Goal: Task Accomplishment & Management: Use online tool/utility

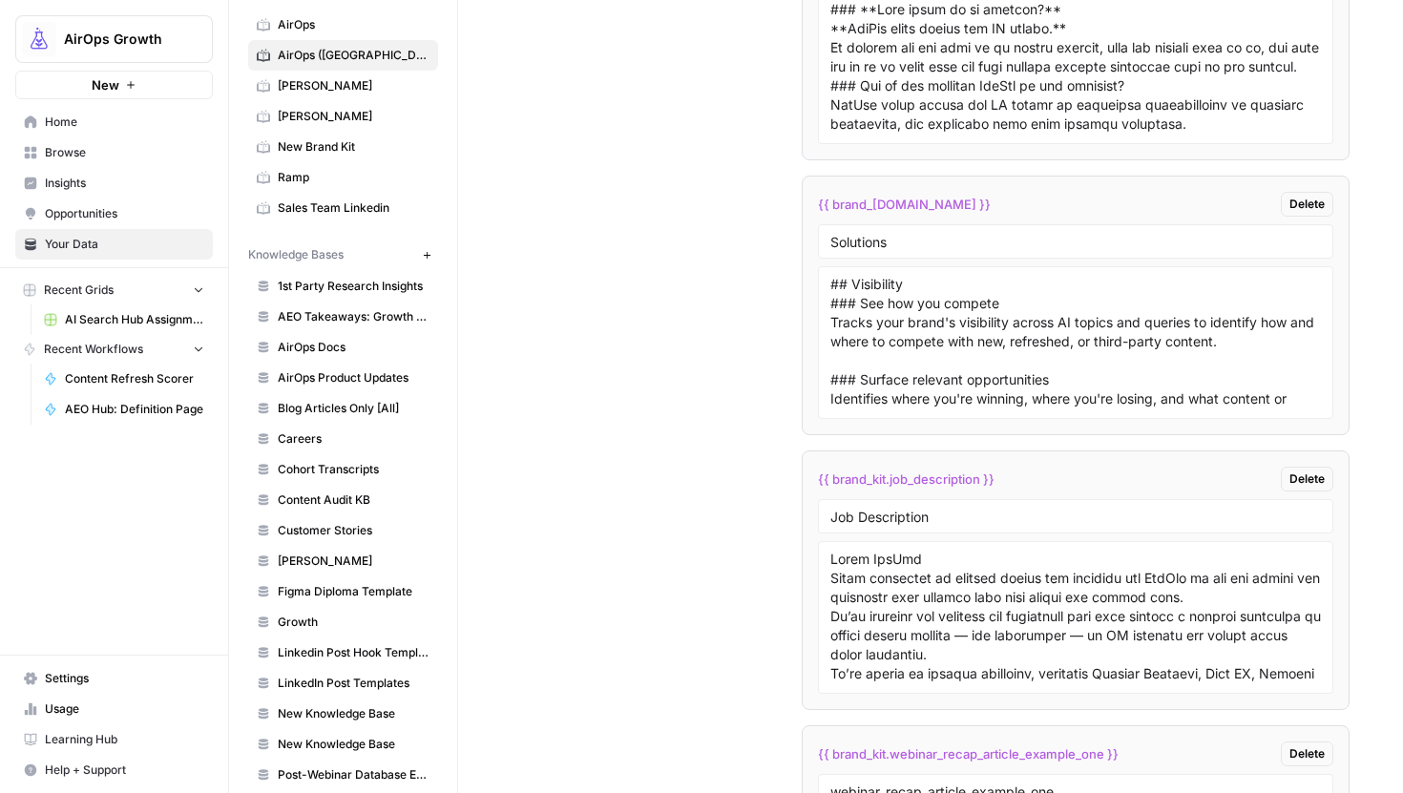
scroll to position [4385, 0]
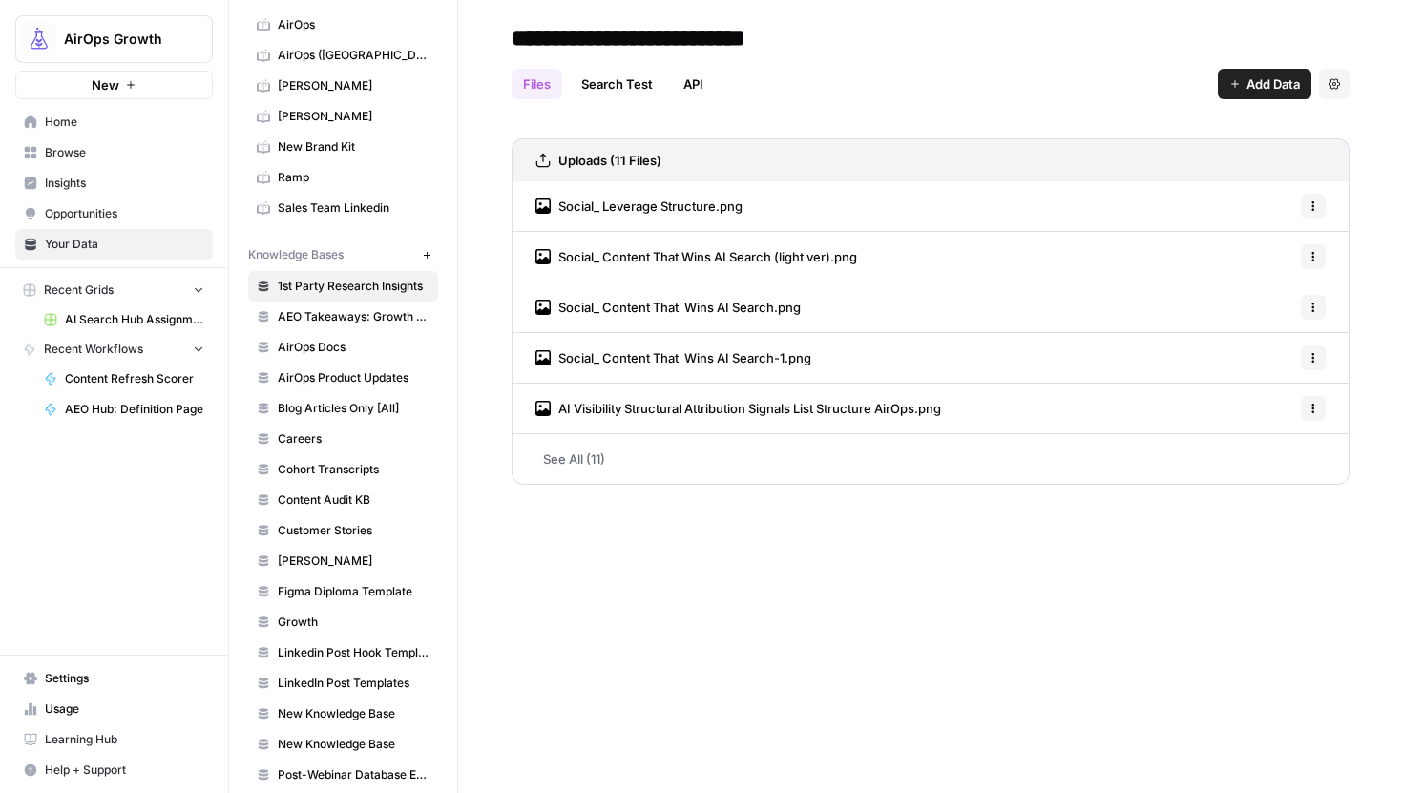
click at [96, 124] on span "Home" at bounding box center [124, 122] width 159 height 17
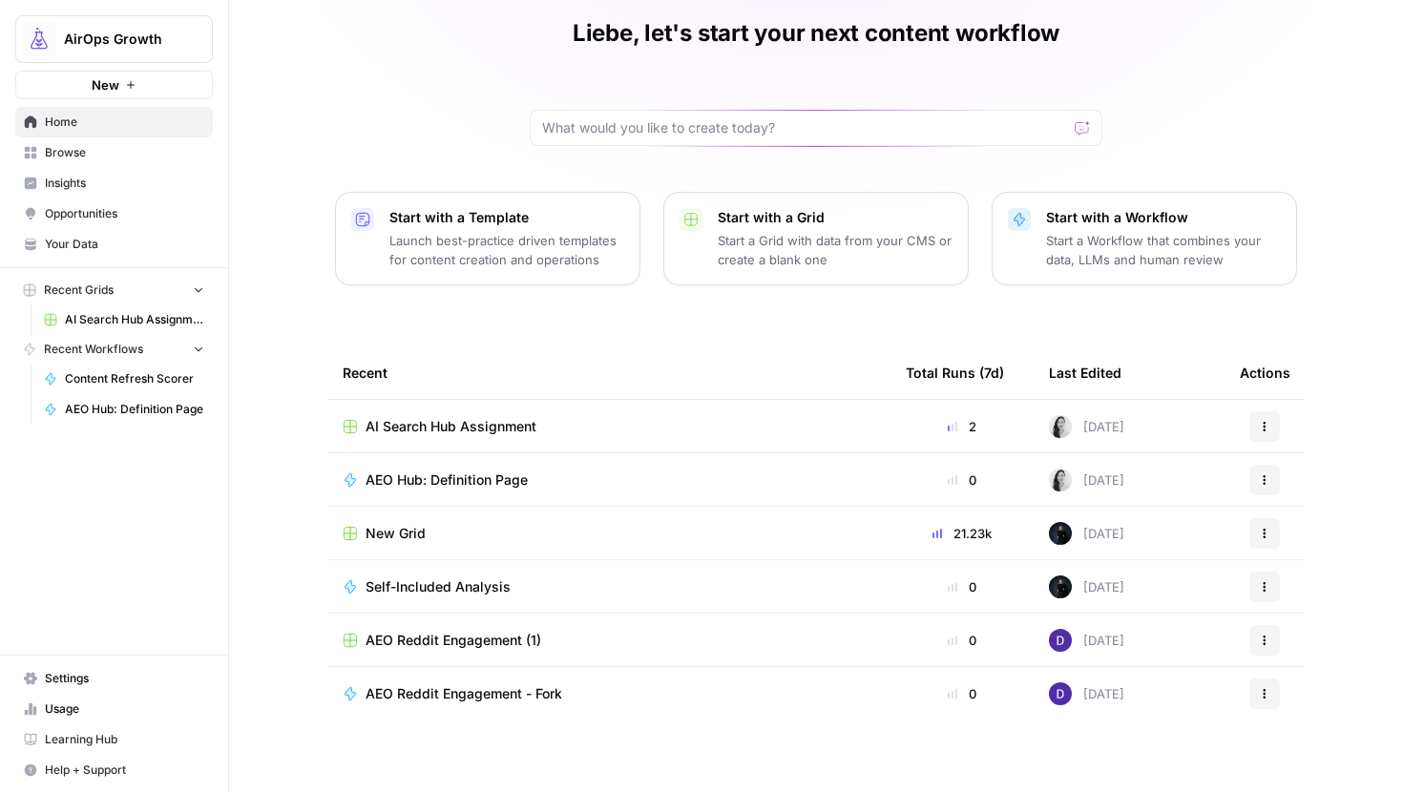
scroll to position [71, 0]
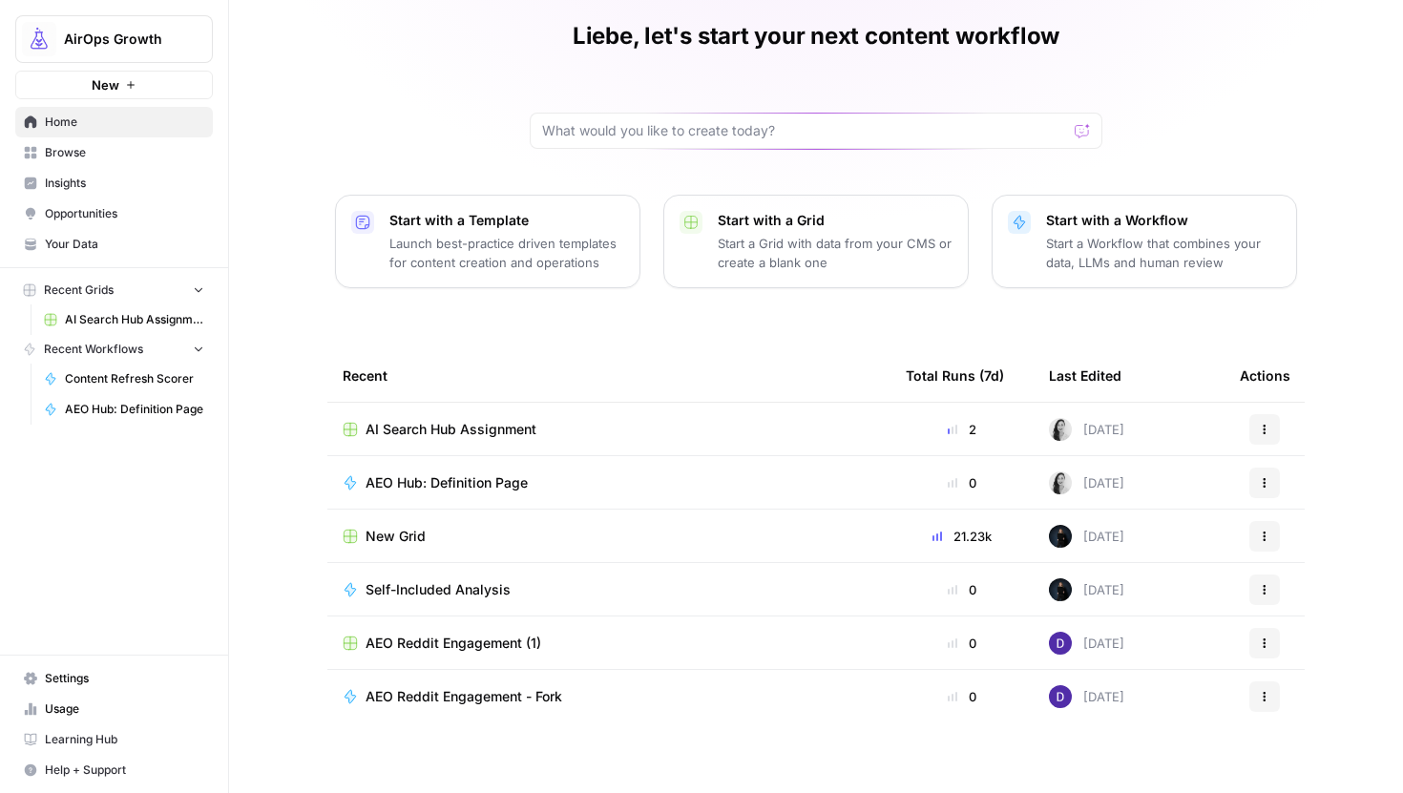
click at [524, 485] on span "AEO Hub: Definition Page" at bounding box center [447, 482] width 162 height 19
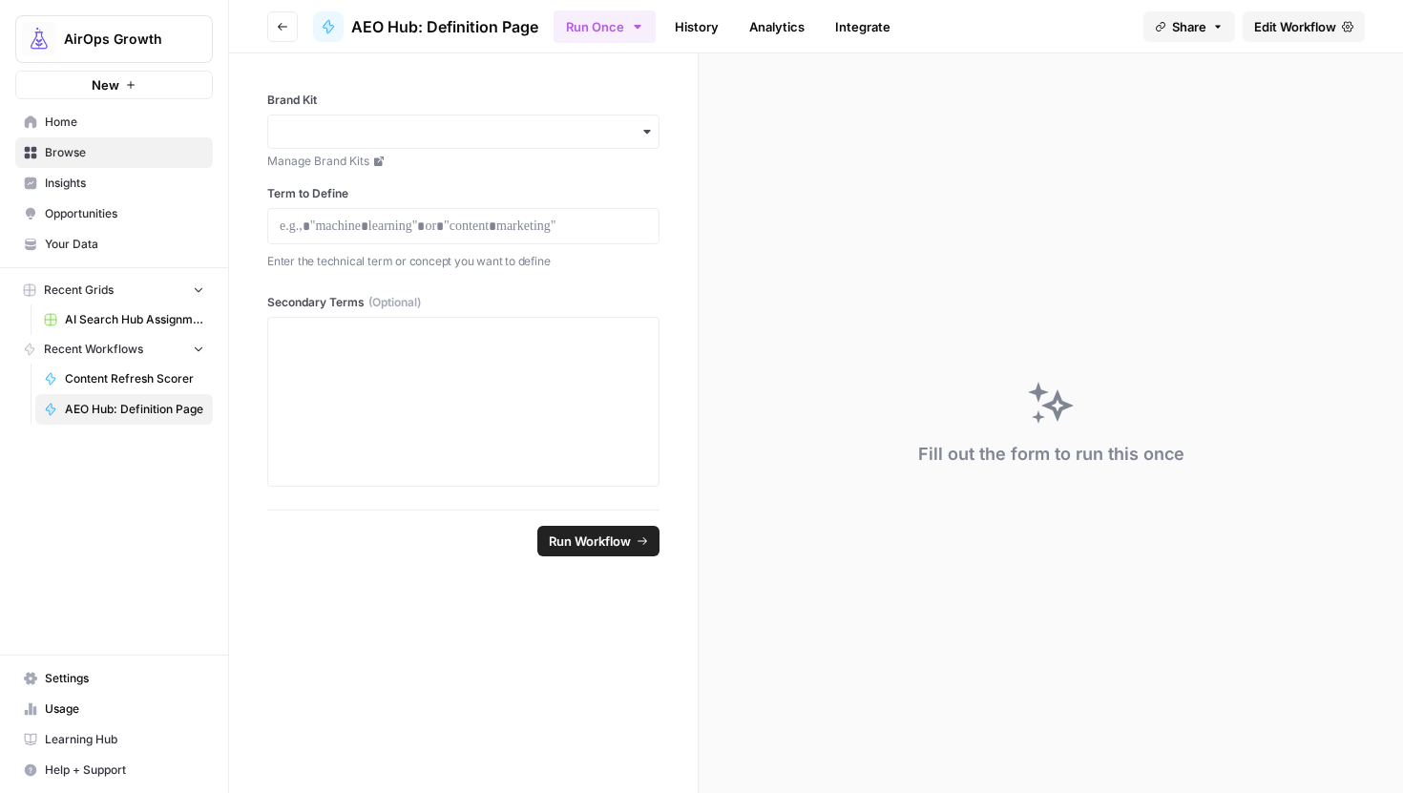
click at [701, 35] on link "History" at bounding box center [696, 26] width 67 height 31
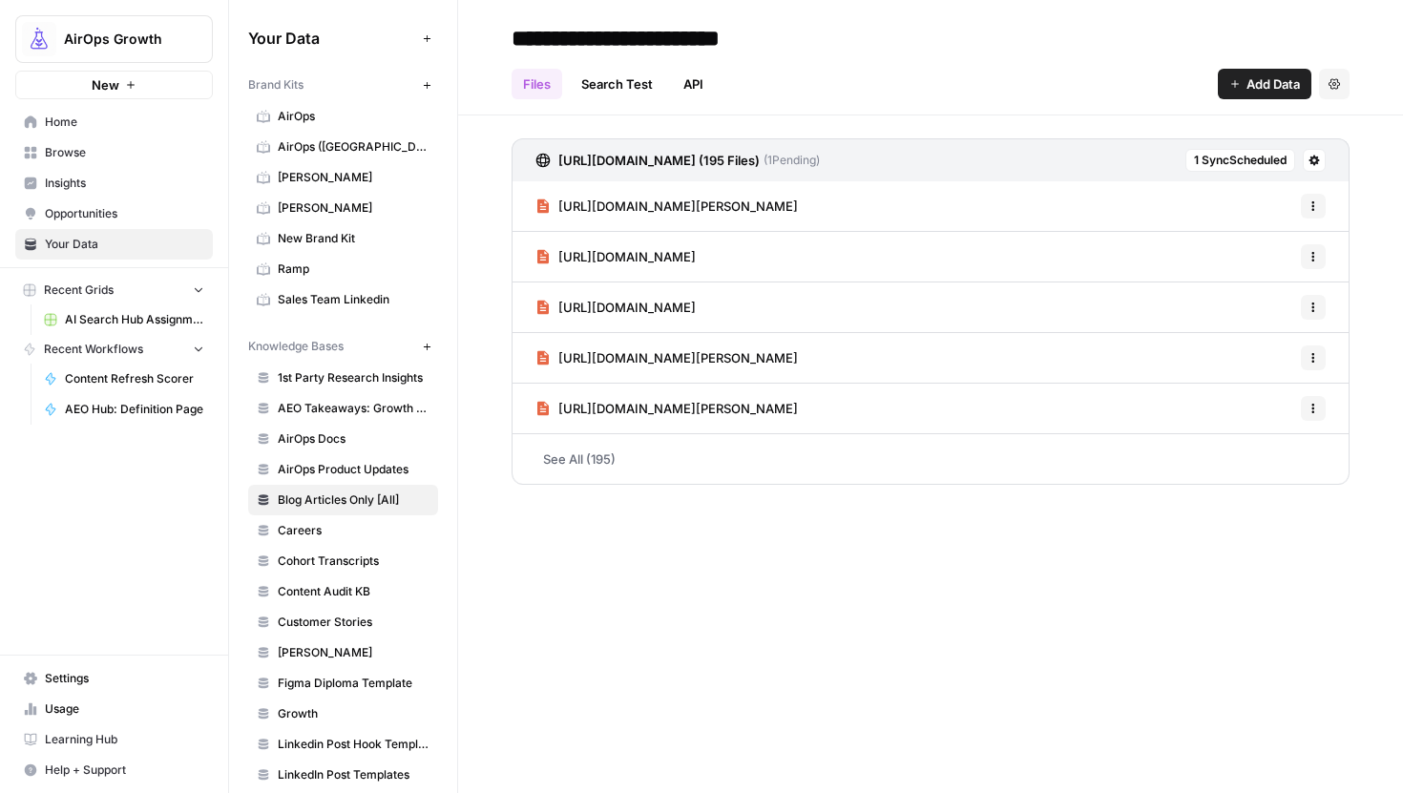
scroll to position [42, 0]
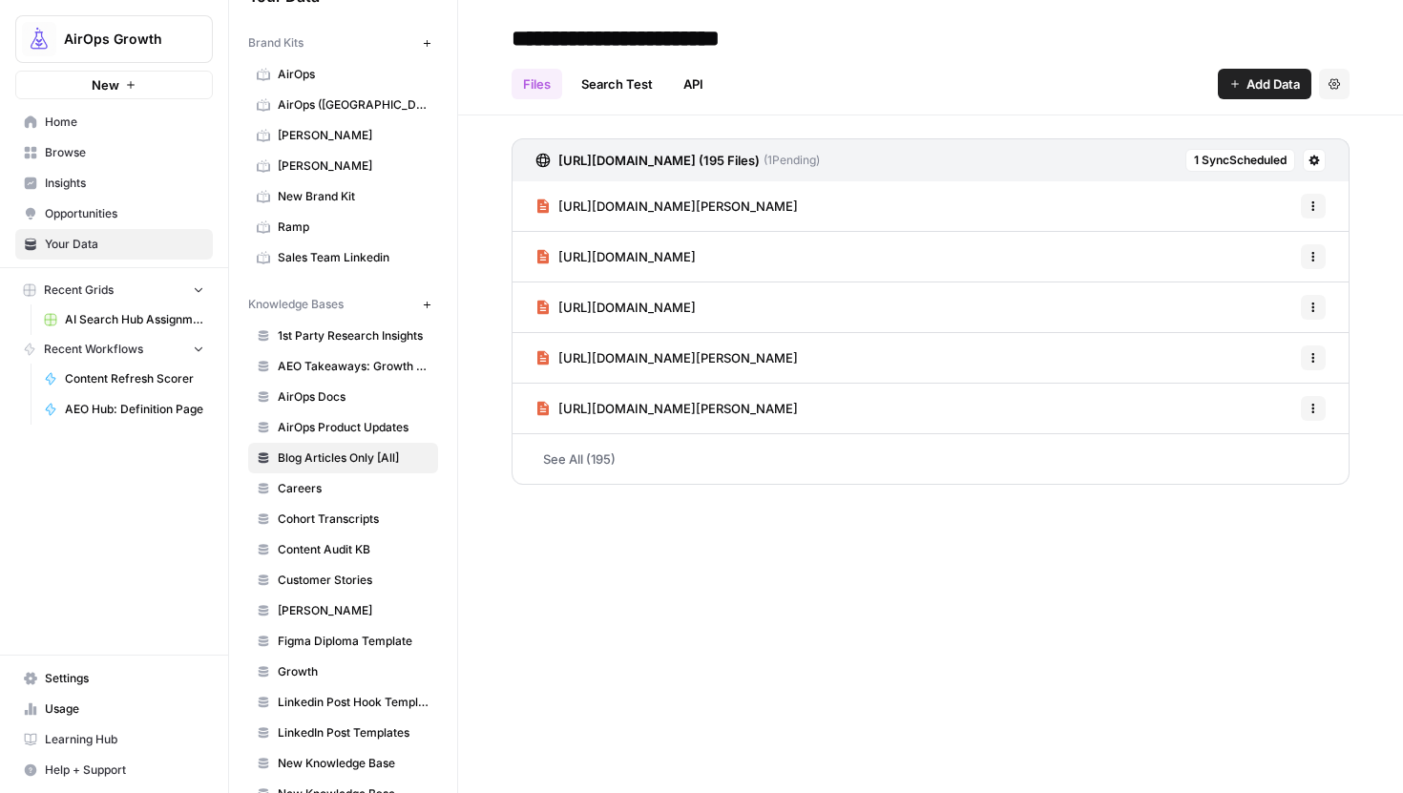
click at [96, 123] on span "Home" at bounding box center [124, 122] width 159 height 17
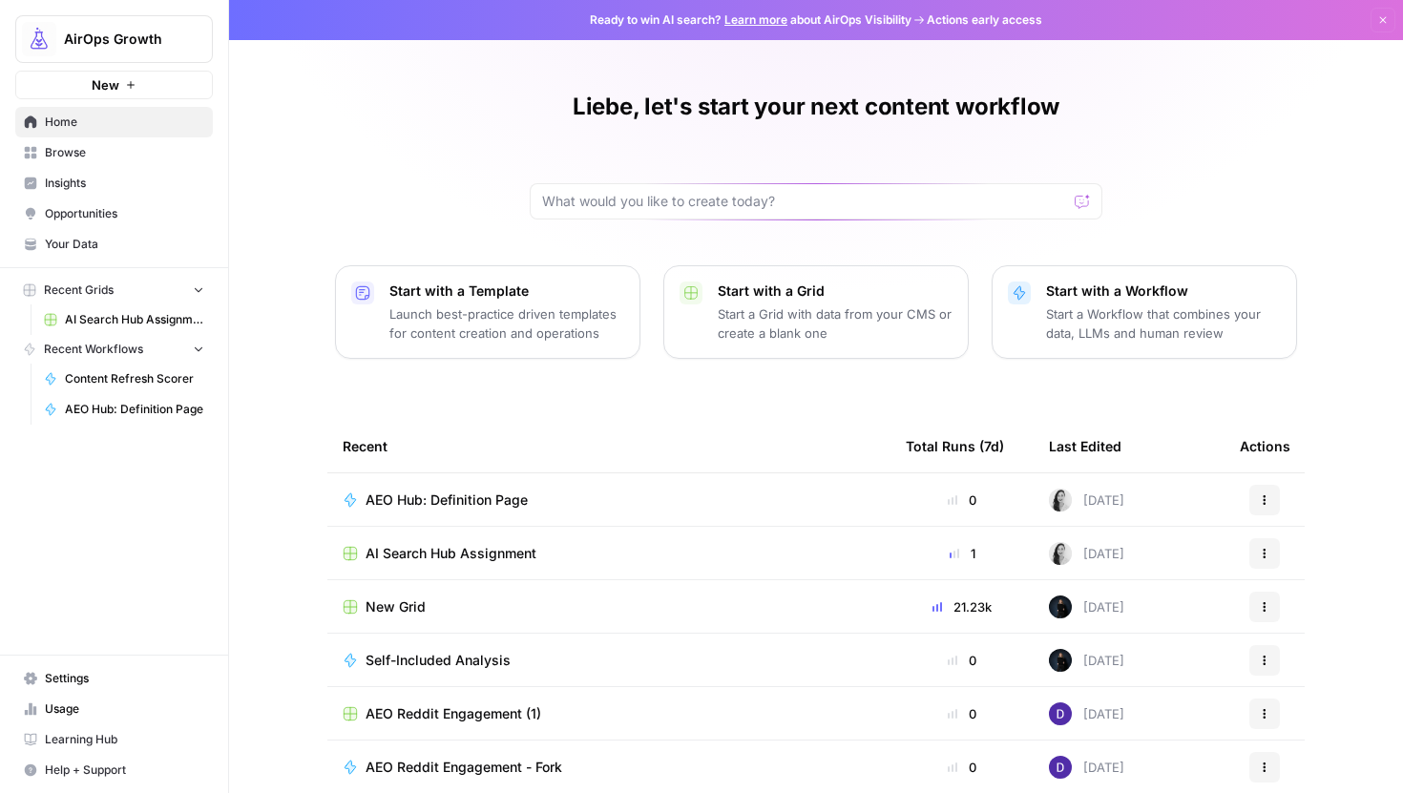
scroll to position [85, 0]
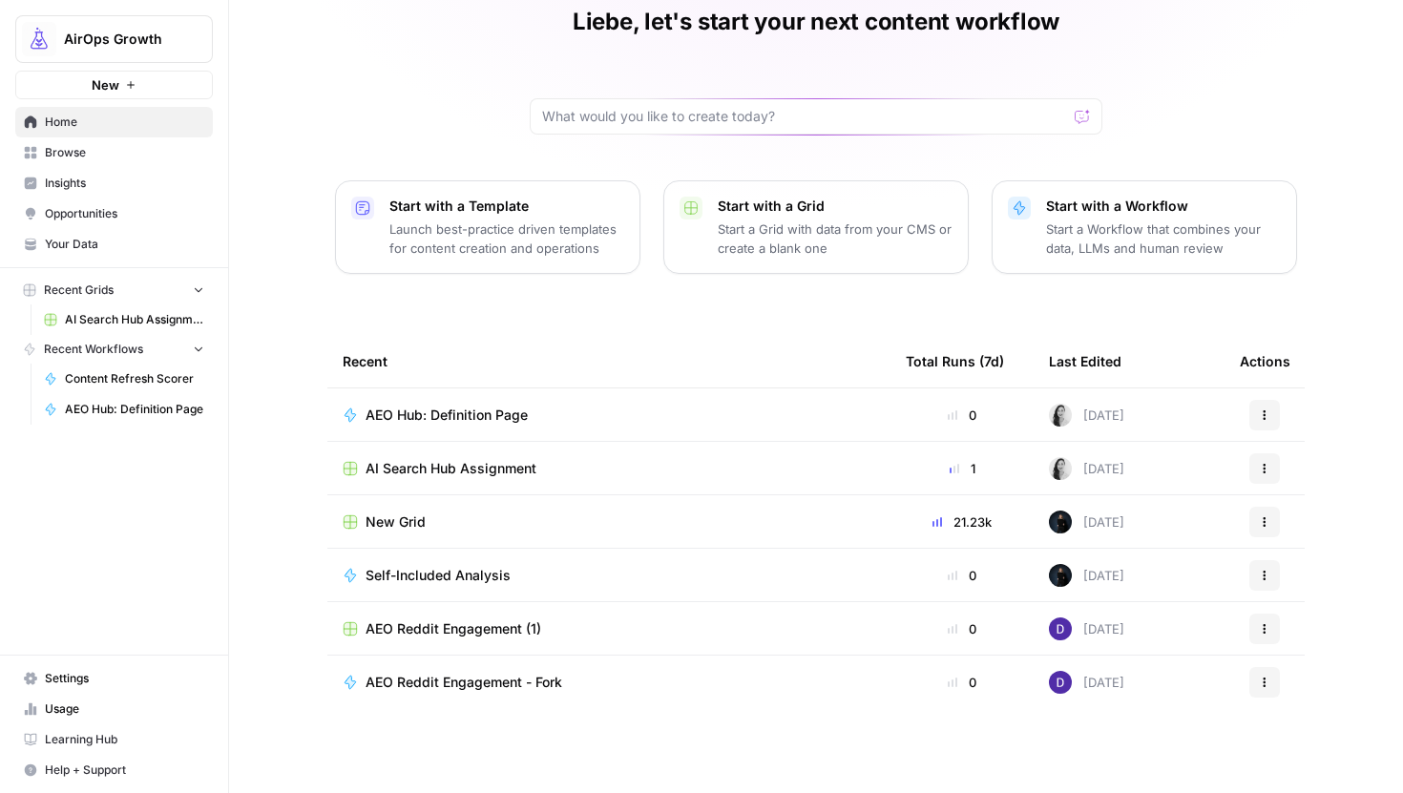
click at [516, 477] on span "AI Search Hub Assignment" at bounding box center [451, 468] width 171 height 19
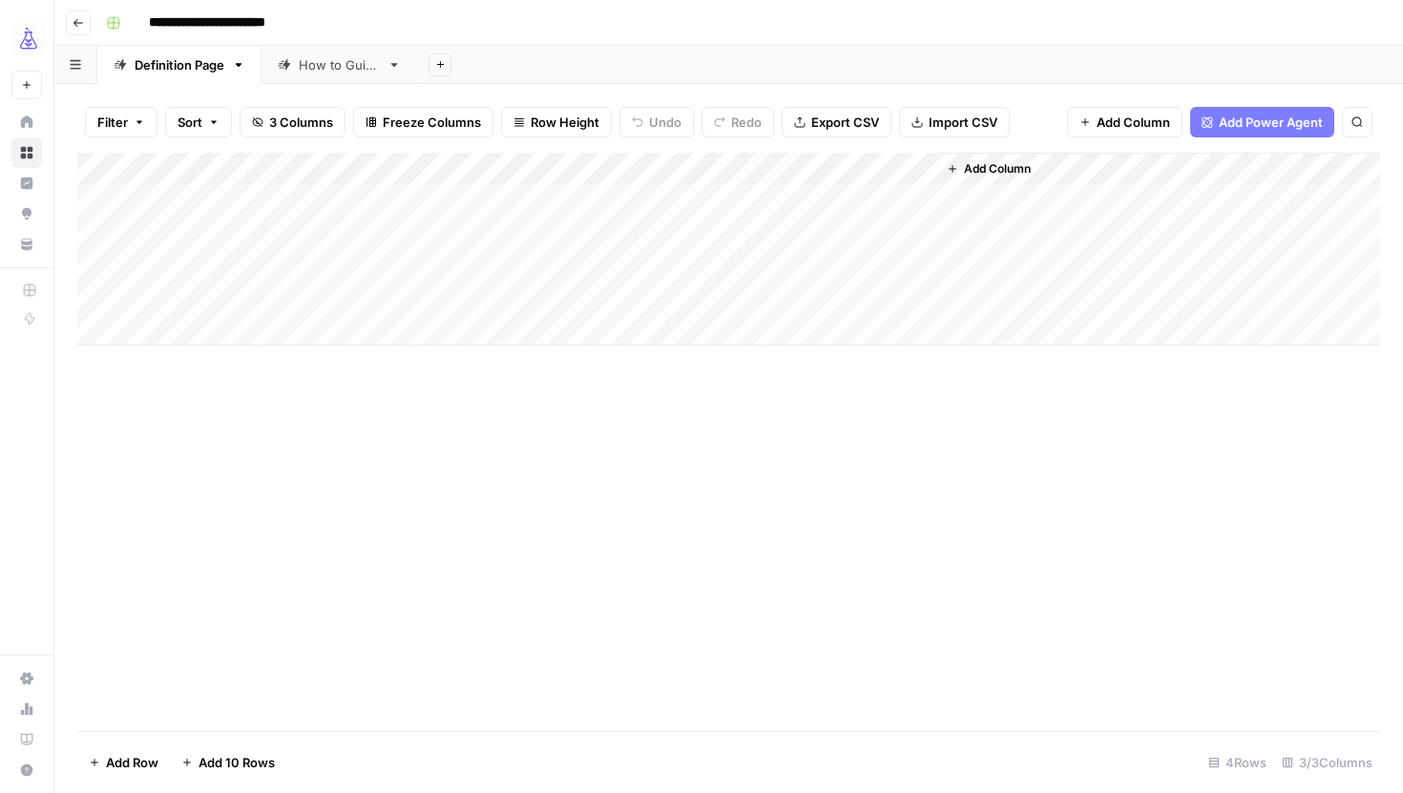
click at [225, 227] on div "Add Column" at bounding box center [728, 249] width 1303 height 193
paste textarea "**********"
type textarea "**********"
click at [531, 445] on div "Add Column" at bounding box center [728, 442] width 1303 height 578
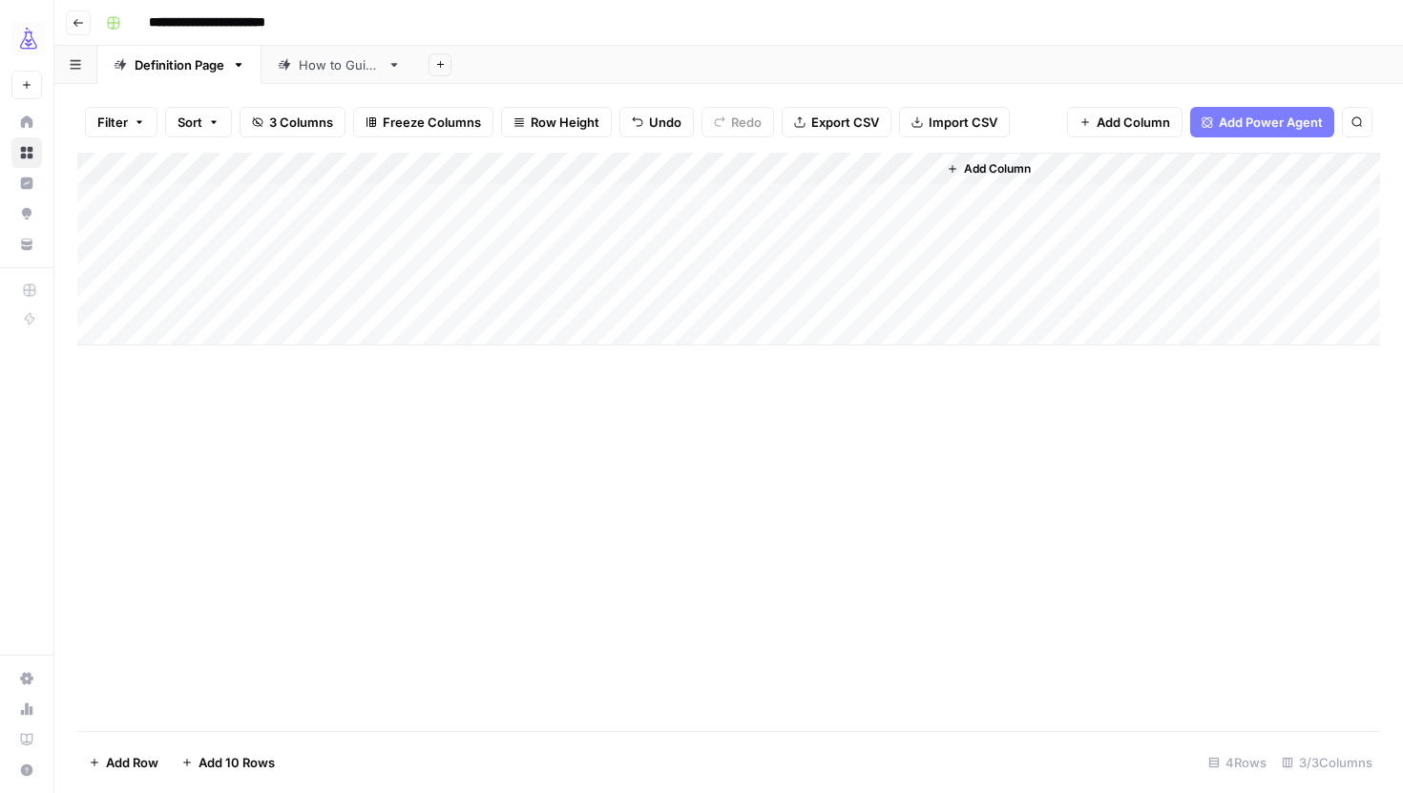
click at [804, 230] on div "Add Column" at bounding box center [728, 249] width 1303 height 193
click at [786, 240] on div "Add Column" at bounding box center [728, 249] width 1303 height 193
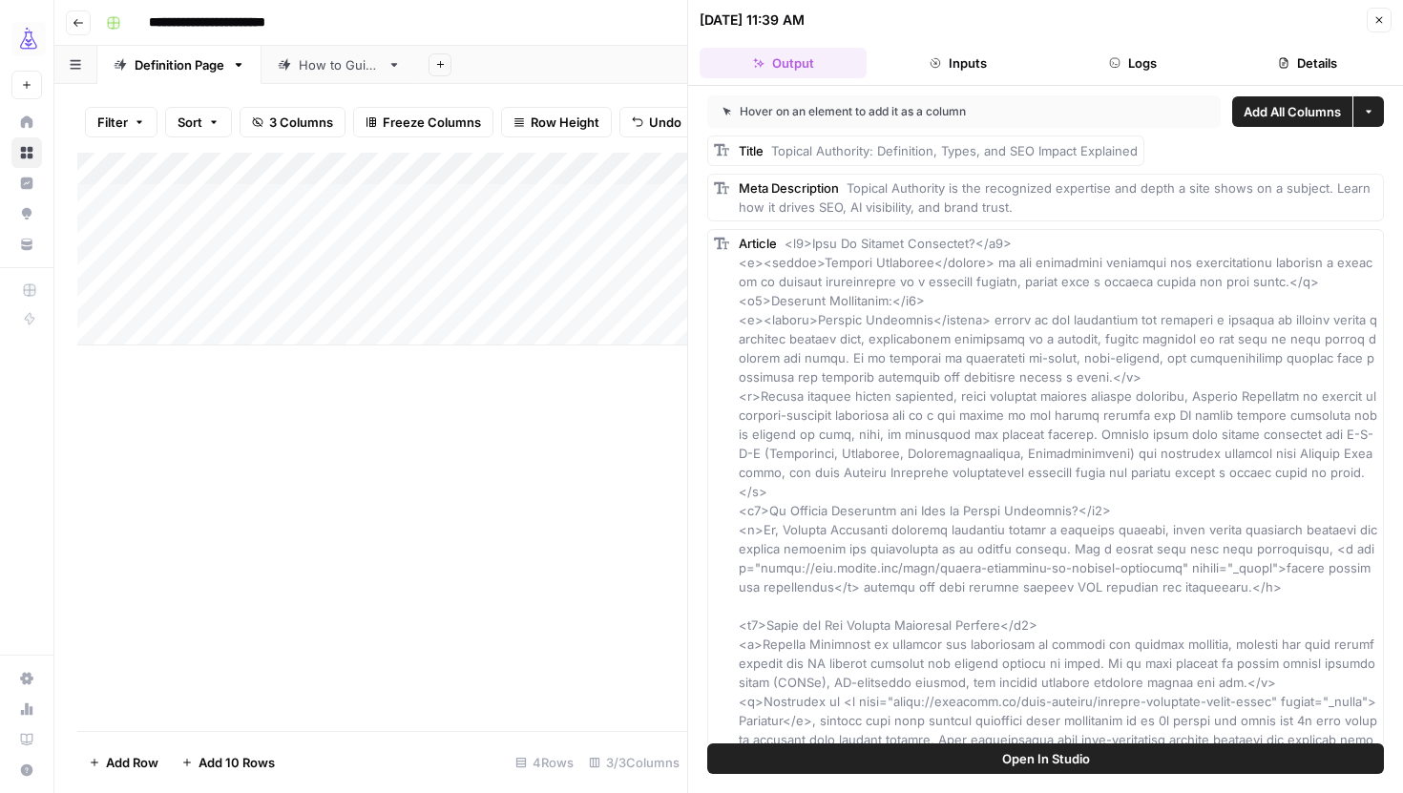
click at [1292, 55] on button "Details" at bounding box center [1308, 63] width 167 height 31
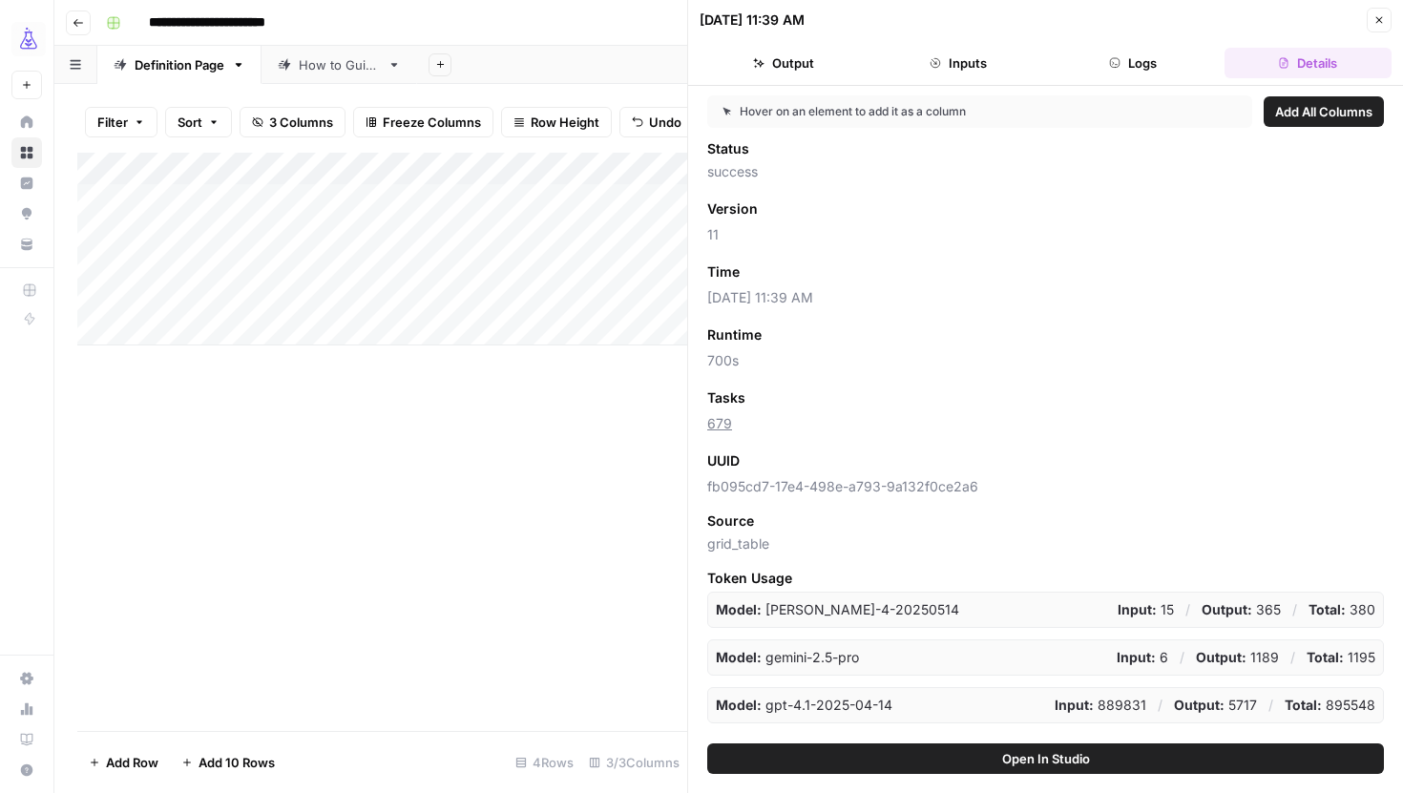
click at [820, 73] on button "Output" at bounding box center [783, 63] width 167 height 31
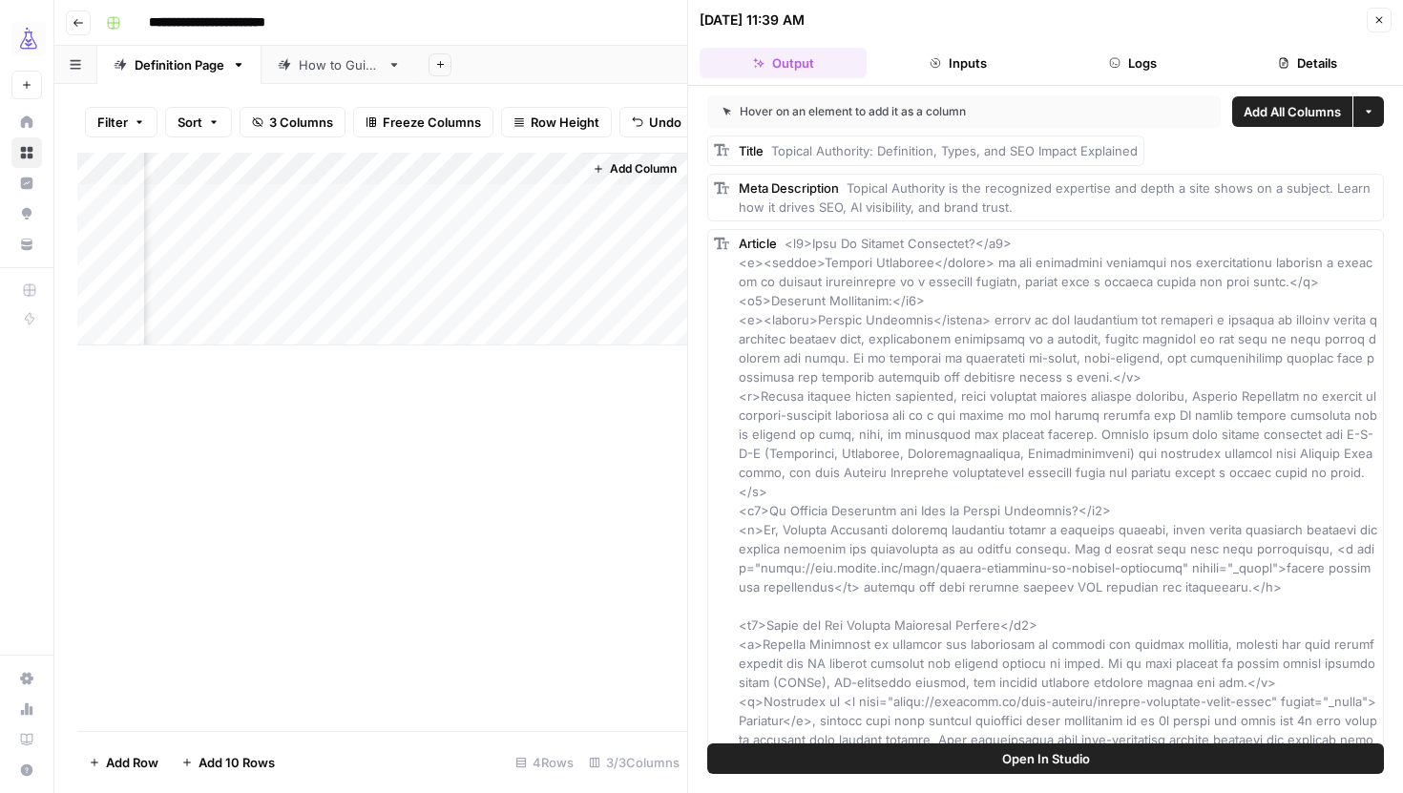
click at [1256, 117] on span "Add All Columns" at bounding box center [1292, 111] width 97 height 19
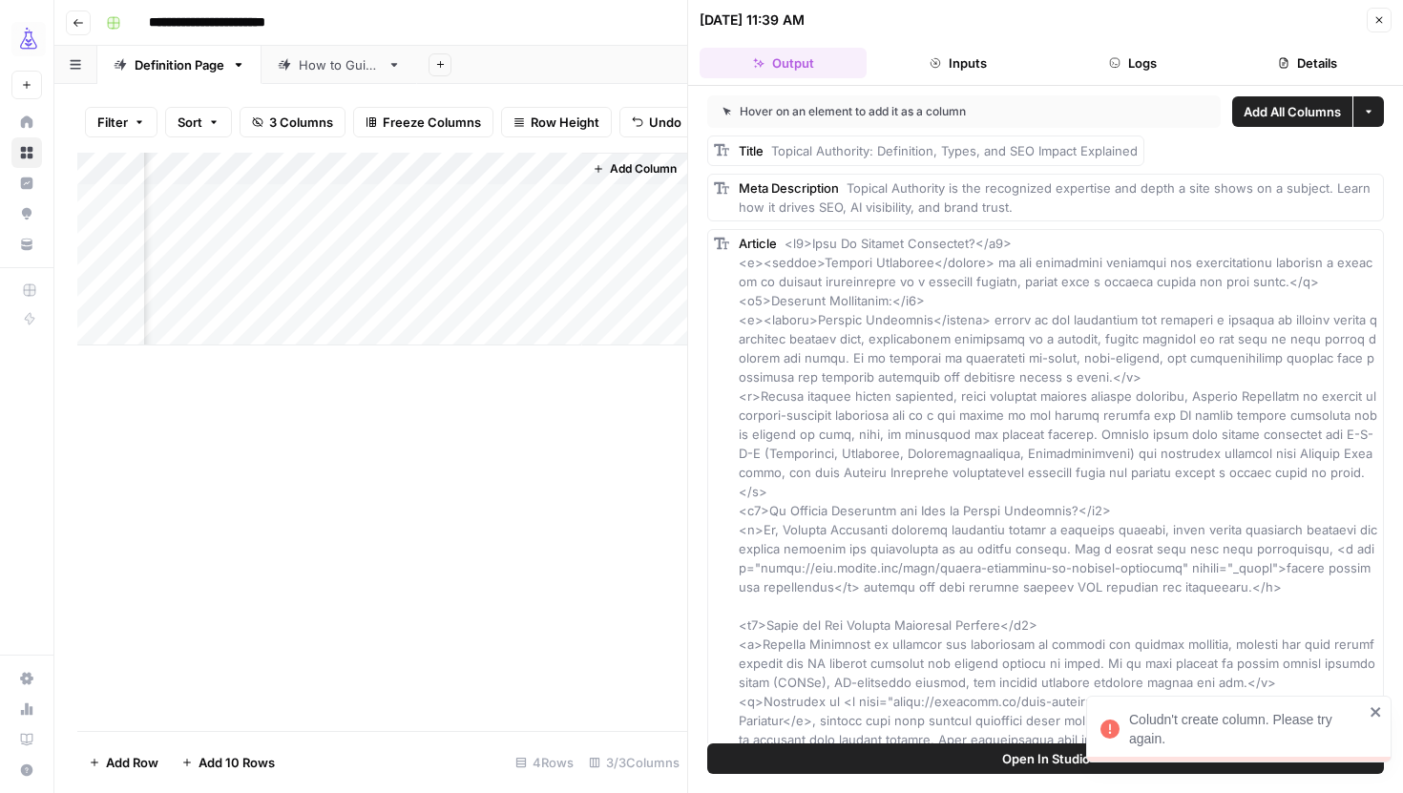
click at [1376, 707] on icon "close" at bounding box center [1376, 711] width 13 height 15
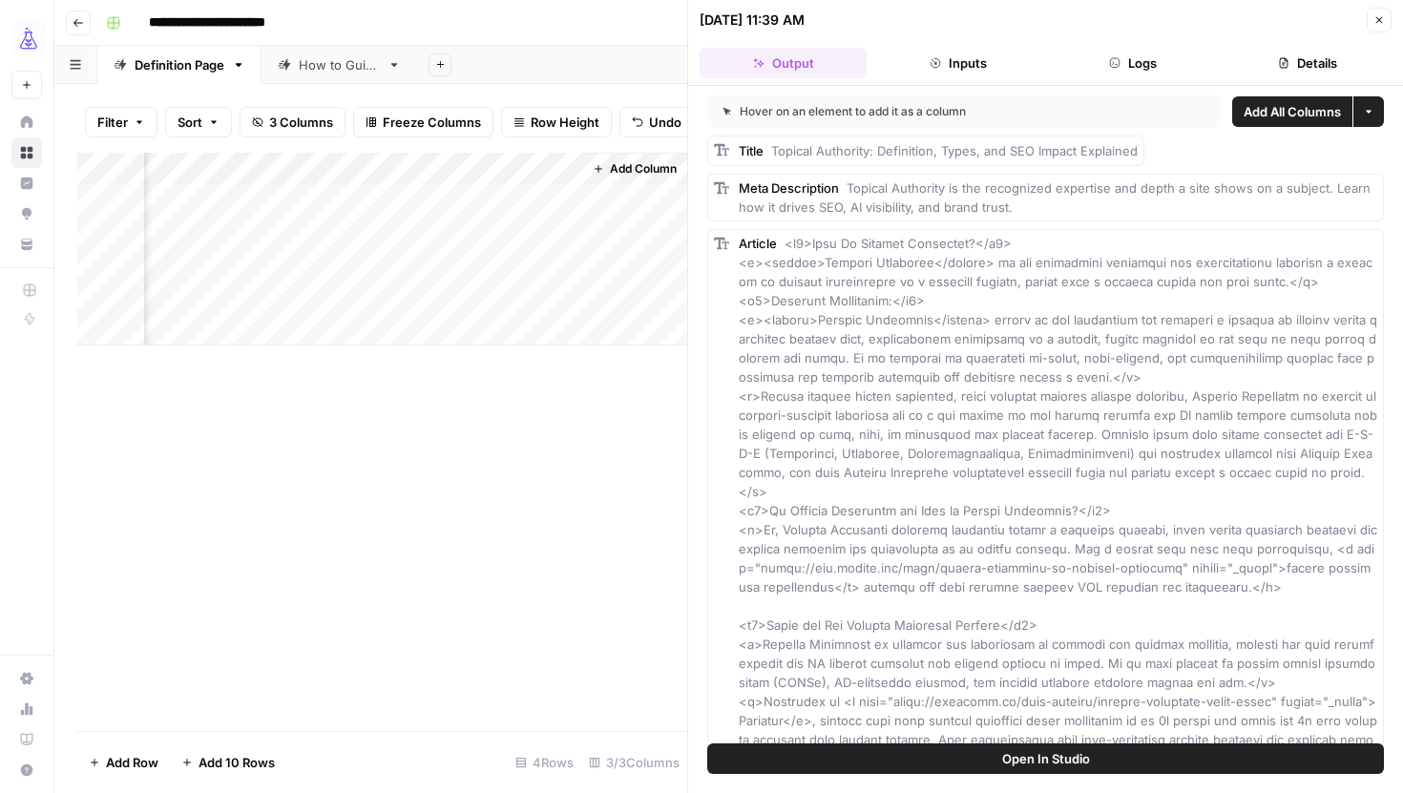
click at [1266, 109] on span "Add All Columns" at bounding box center [1292, 111] width 97 height 19
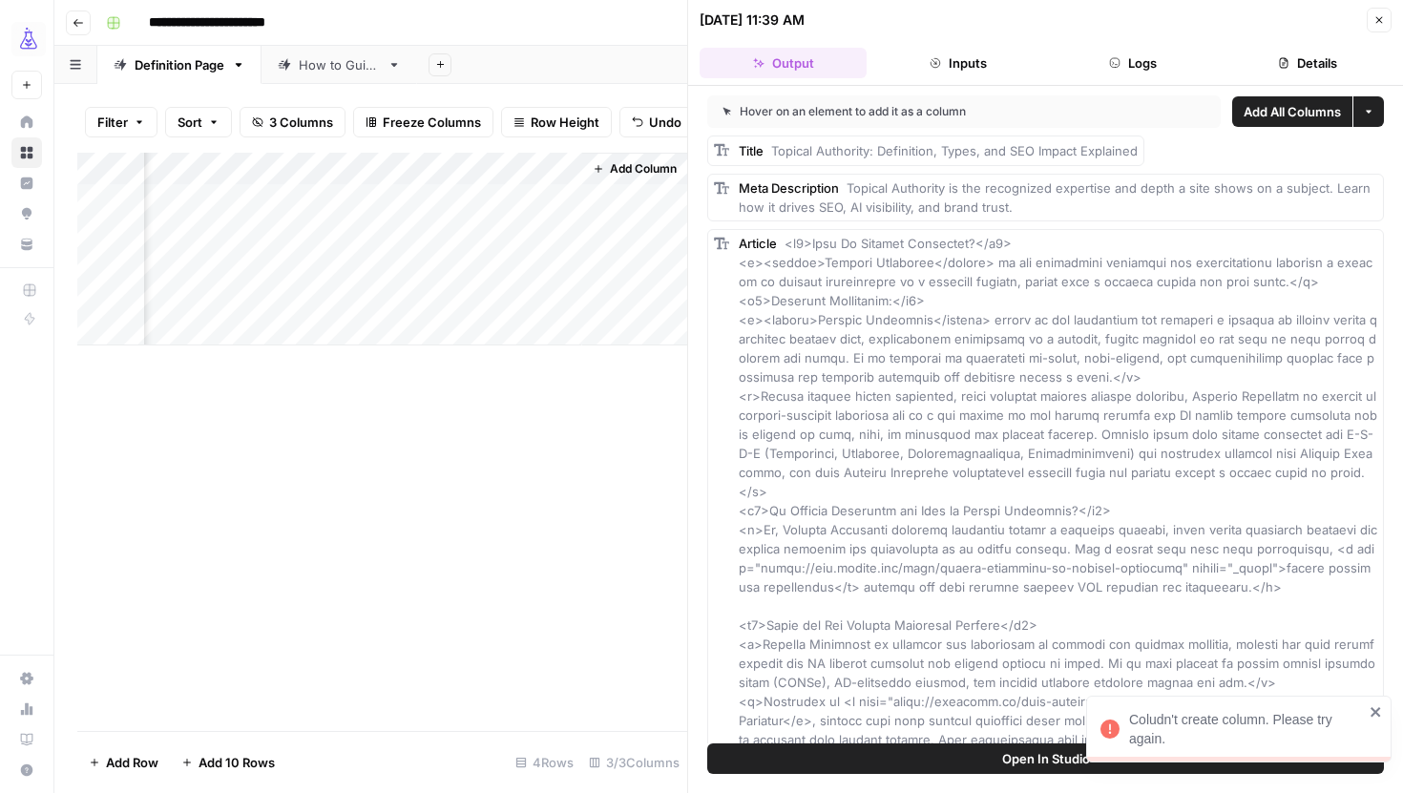
click at [717, 242] on rect at bounding box center [721, 243] width 15 height 15
click at [720, 241] on rect at bounding box center [721, 243] width 15 height 15
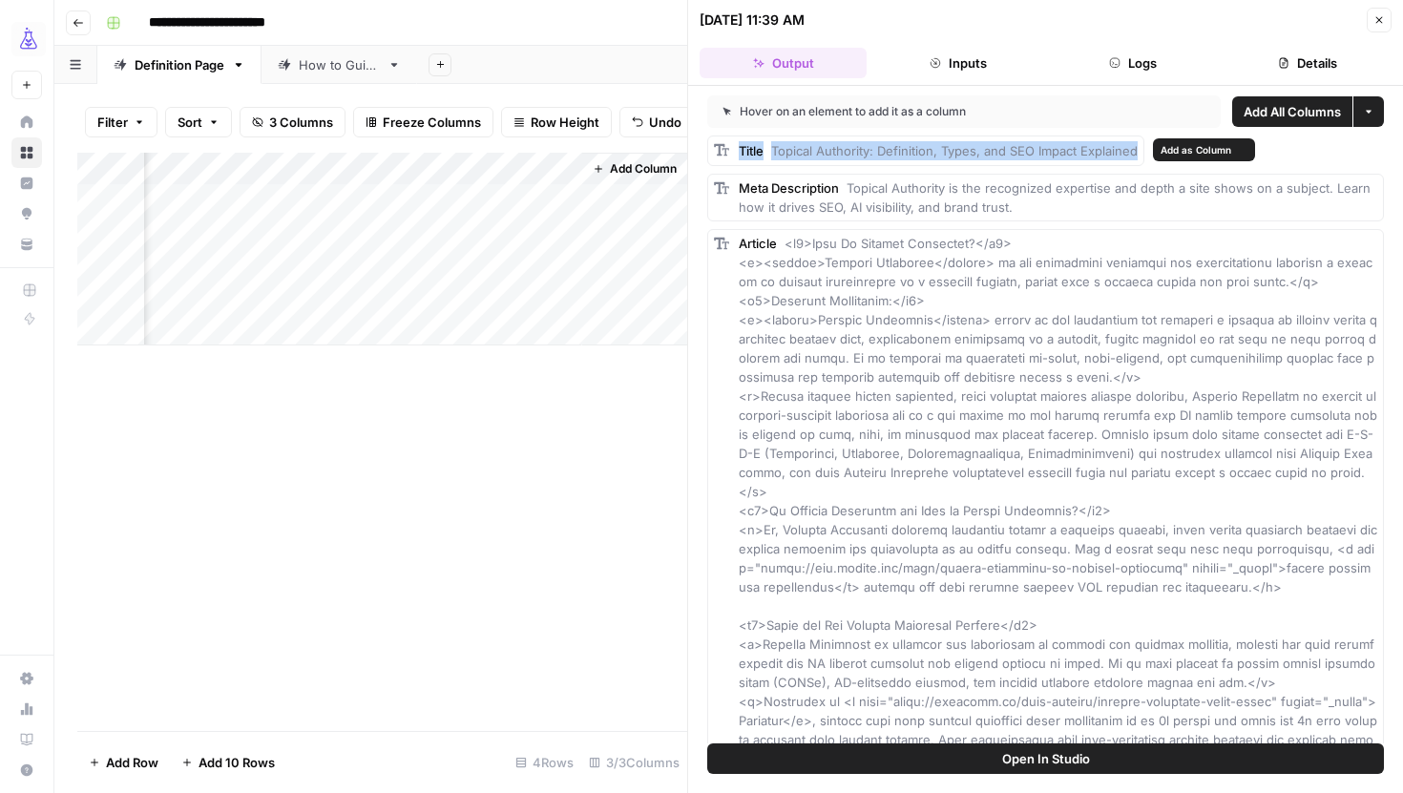
drag, startPoint x: 740, startPoint y: 147, endPoint x: 1144, endPoint y: 154, distance: 403.8
click at [1144, 154] on div "Title Topical Authority: Definition, Types, and SEO Impact Explained" at bounding box center [925, 151] width 437 height 31
copy div "Title Topical Authority: Definition, Types, and SEO Impact Explained"
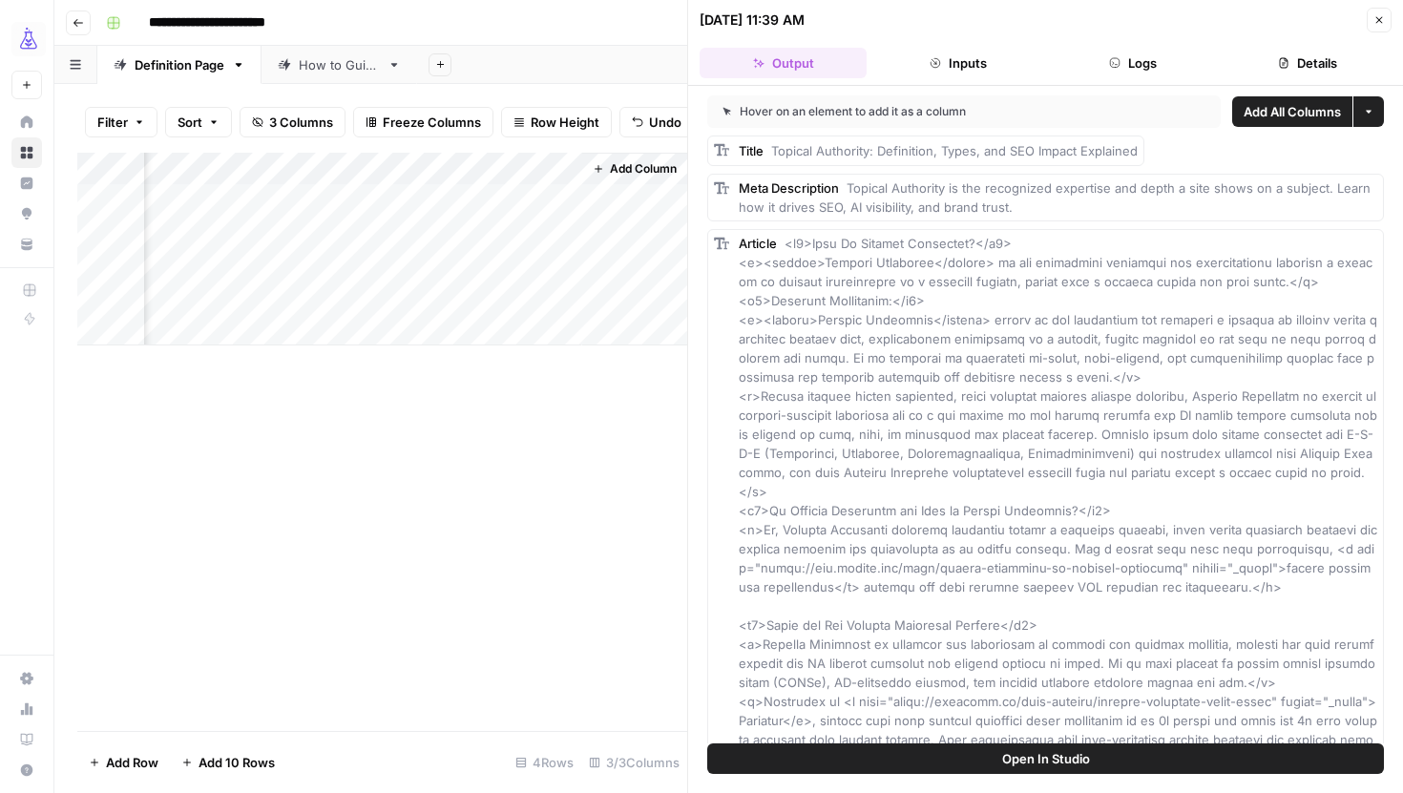
click at [807, 194] on span "Meta Description" at bounding box center [789, 187] width 100 height 15
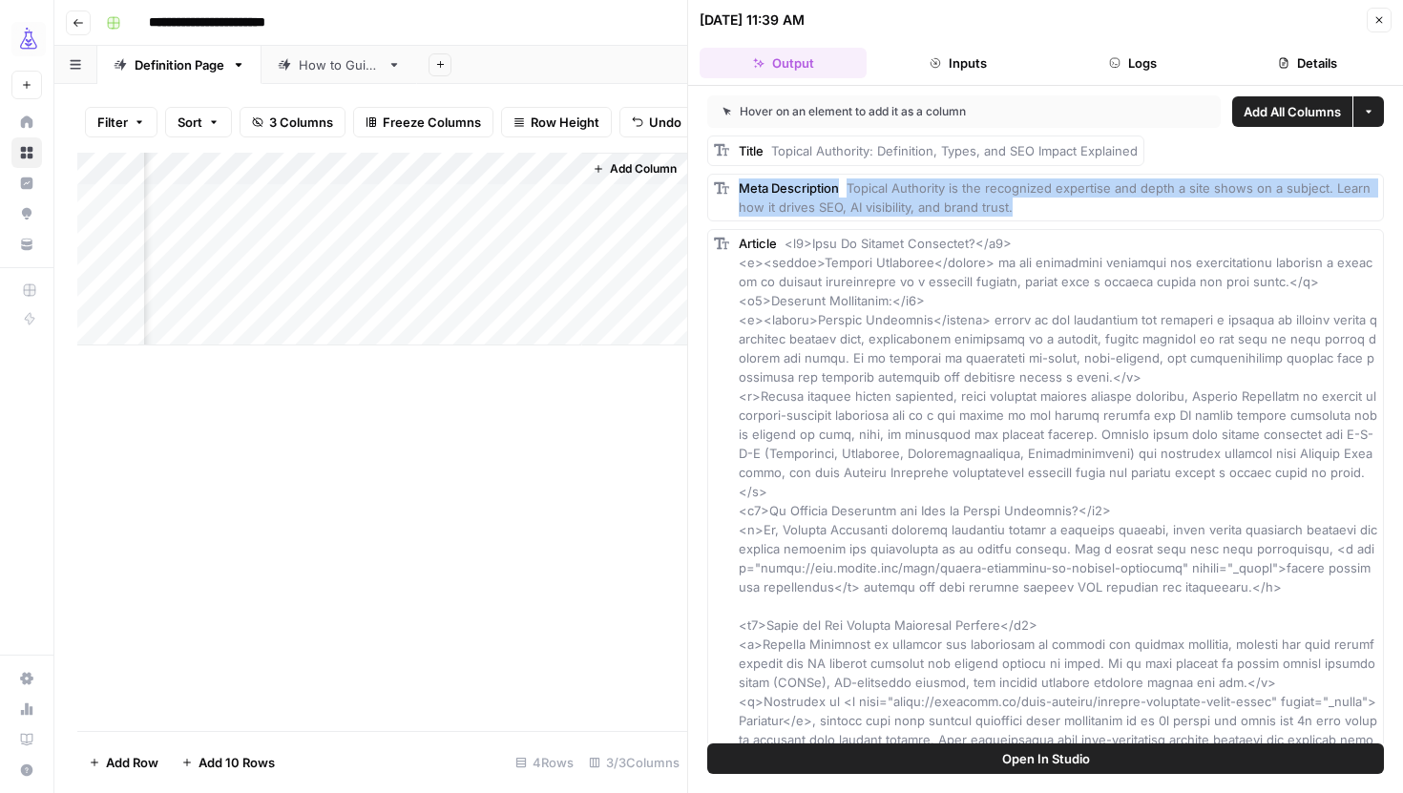
click at [807, 194] on span "Meta Description" at bounding box center [789, 187] width 100 height 15
copy div "Meta Description Topical Authority is the recognized expertise and depth a site…"
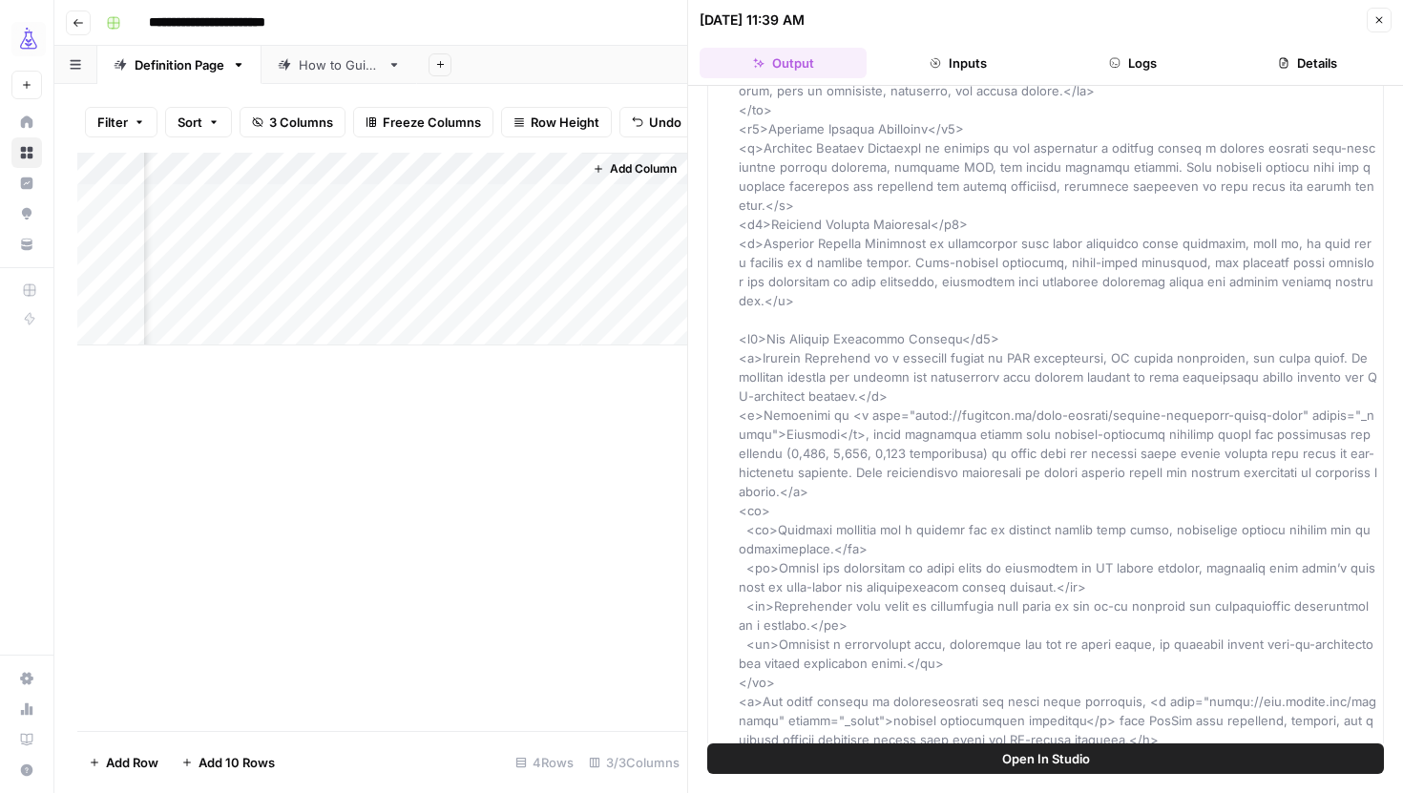
scroll to position [1146, 0]
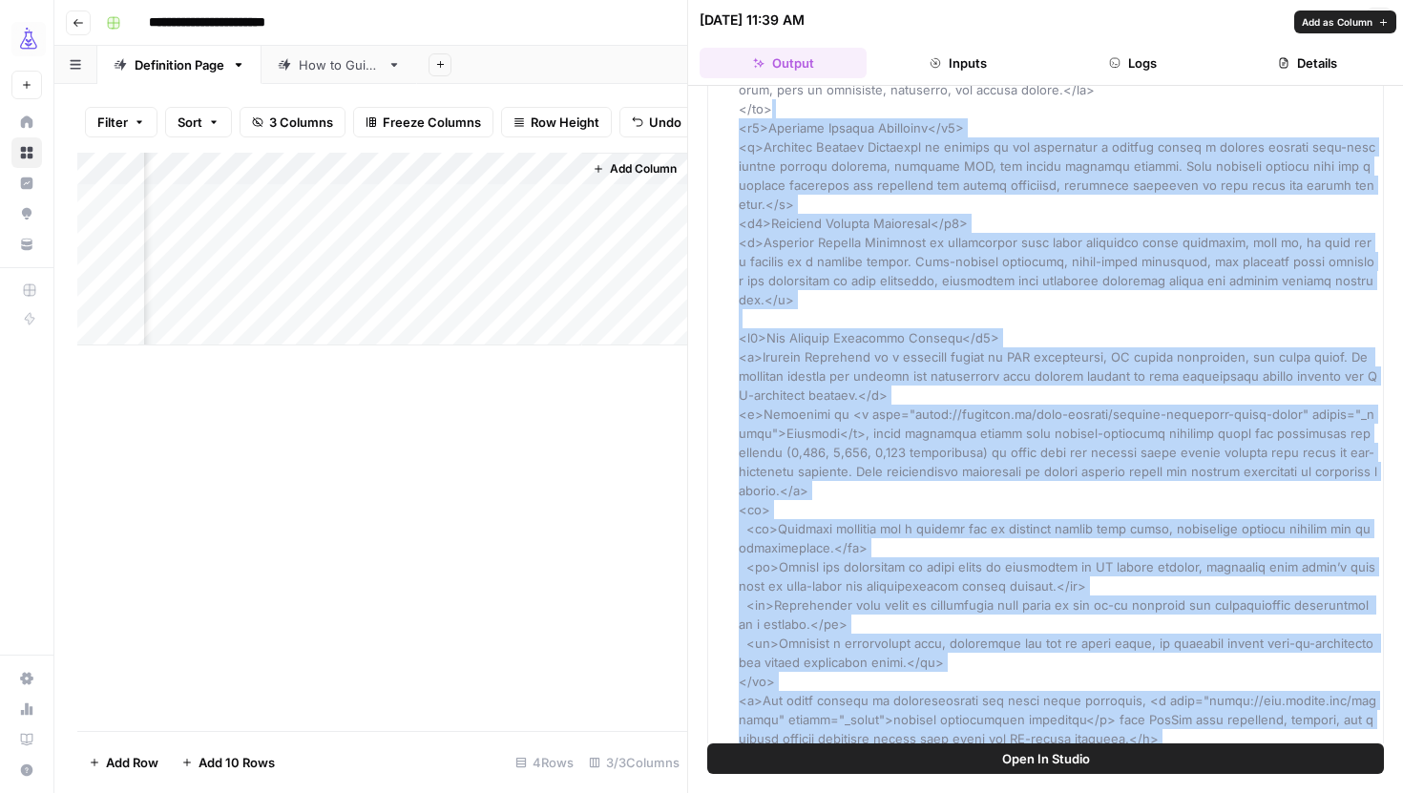
drag, startPoint x: 1323, startPoint y: 726, endPoint x: 865, endPoint y: 95, distance: 779.8
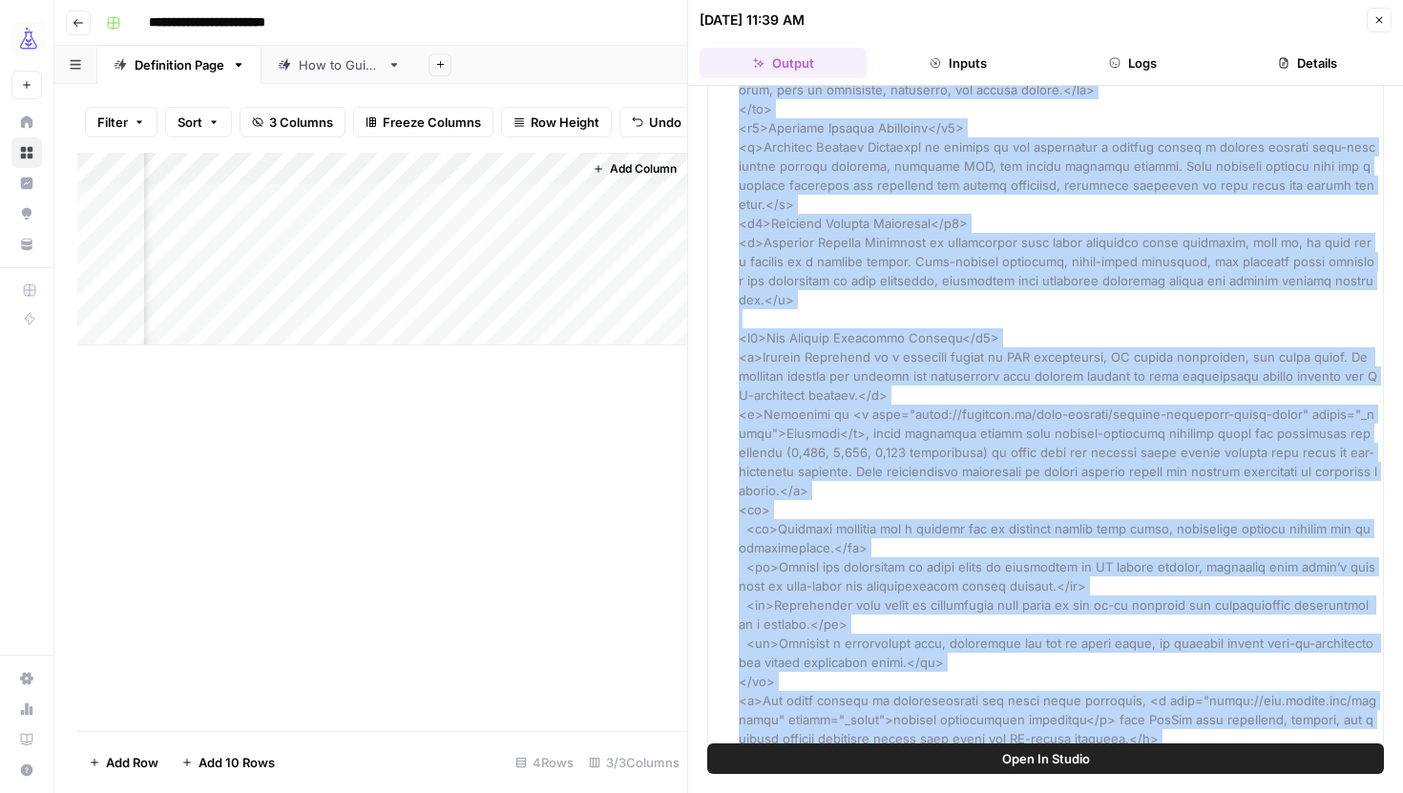
drag, startPoint x: 740, startPoint y: 241, endPoint x: 1019, endPoint y: 787, distance: 613.5
click at [1019, 787] on div "Hover on an element to add it as a column Add All Columns More options Title To…" at bounding box center [1045, 439] width 715 height 707
copy div "Article <h2>What Is Topical Authority?</h2> <p><strong>Topical Authority</stron…"
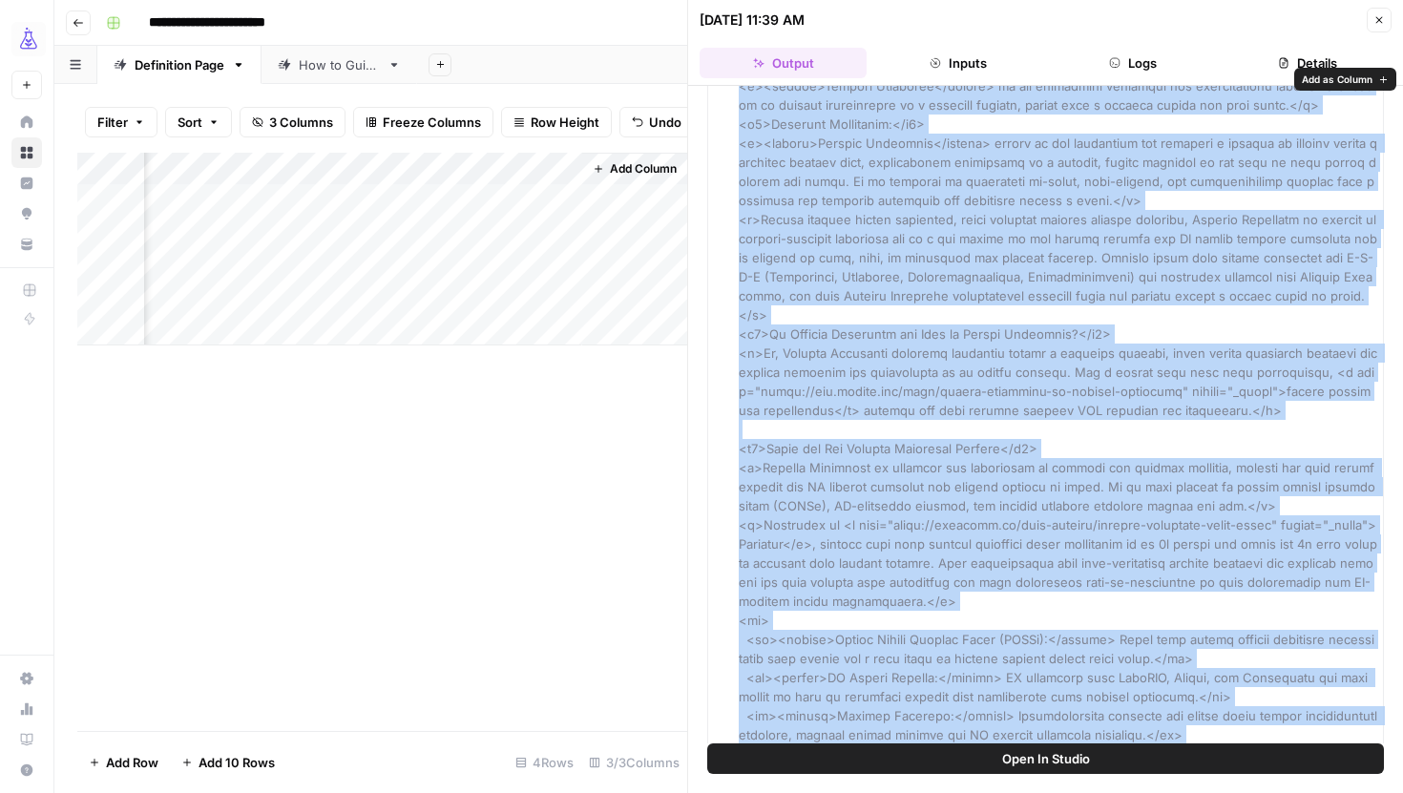
scroll to position [0, 0]
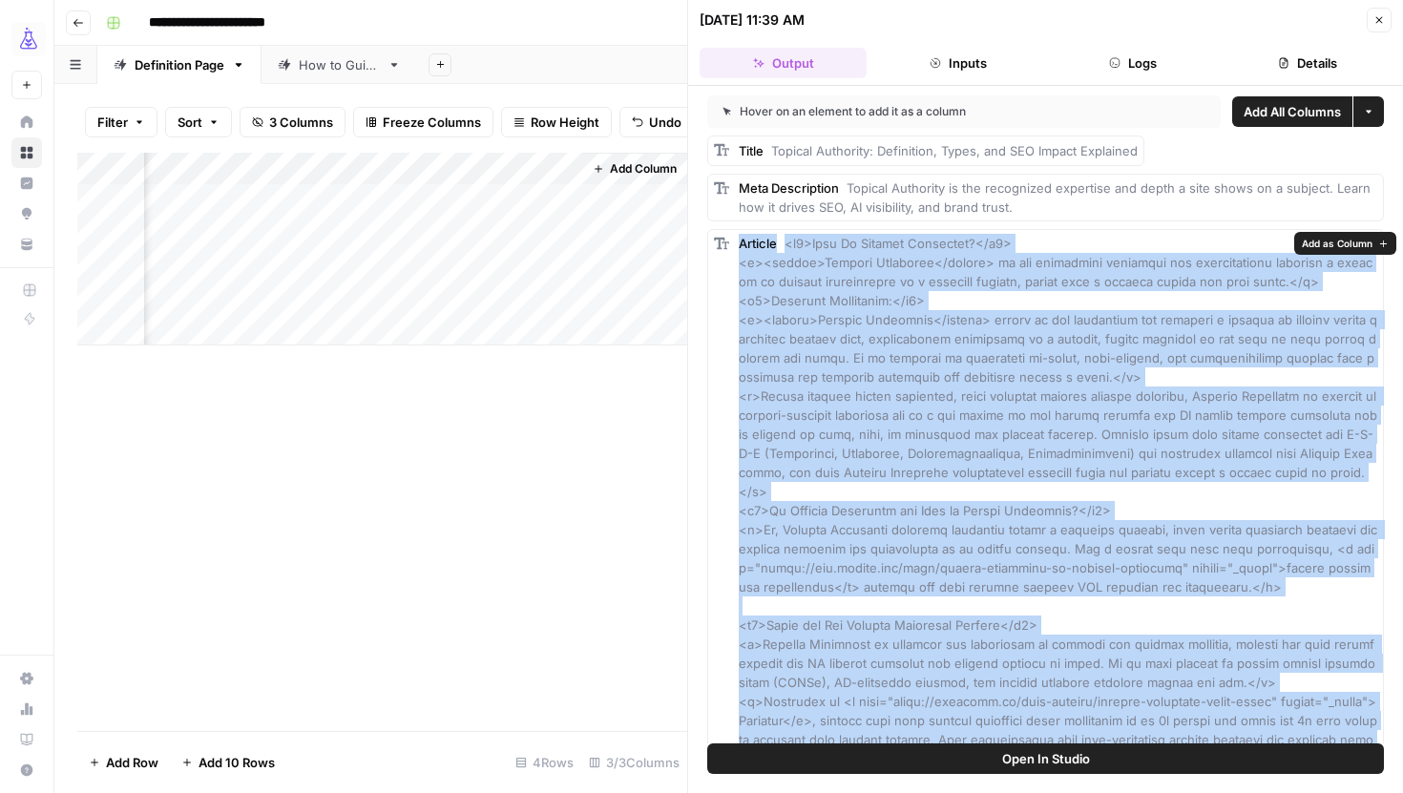
click at [1329, 244] on span "Add as Column" at bounding box center [1337, 243] width 71 height 15
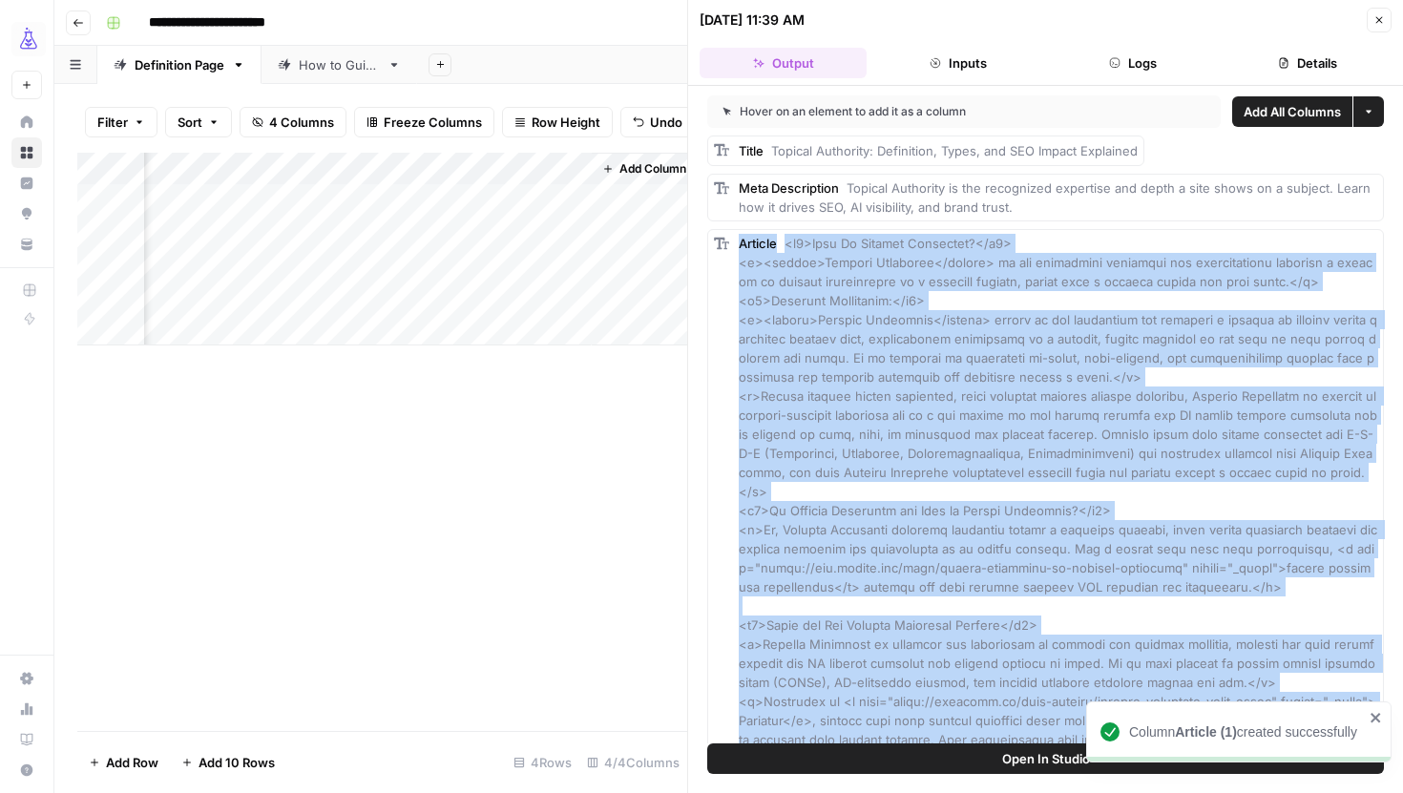
scroll to position [0, 527]
click at [517, 237] on div "Add Column" at bounding box center [382, 249] width 610 height 193
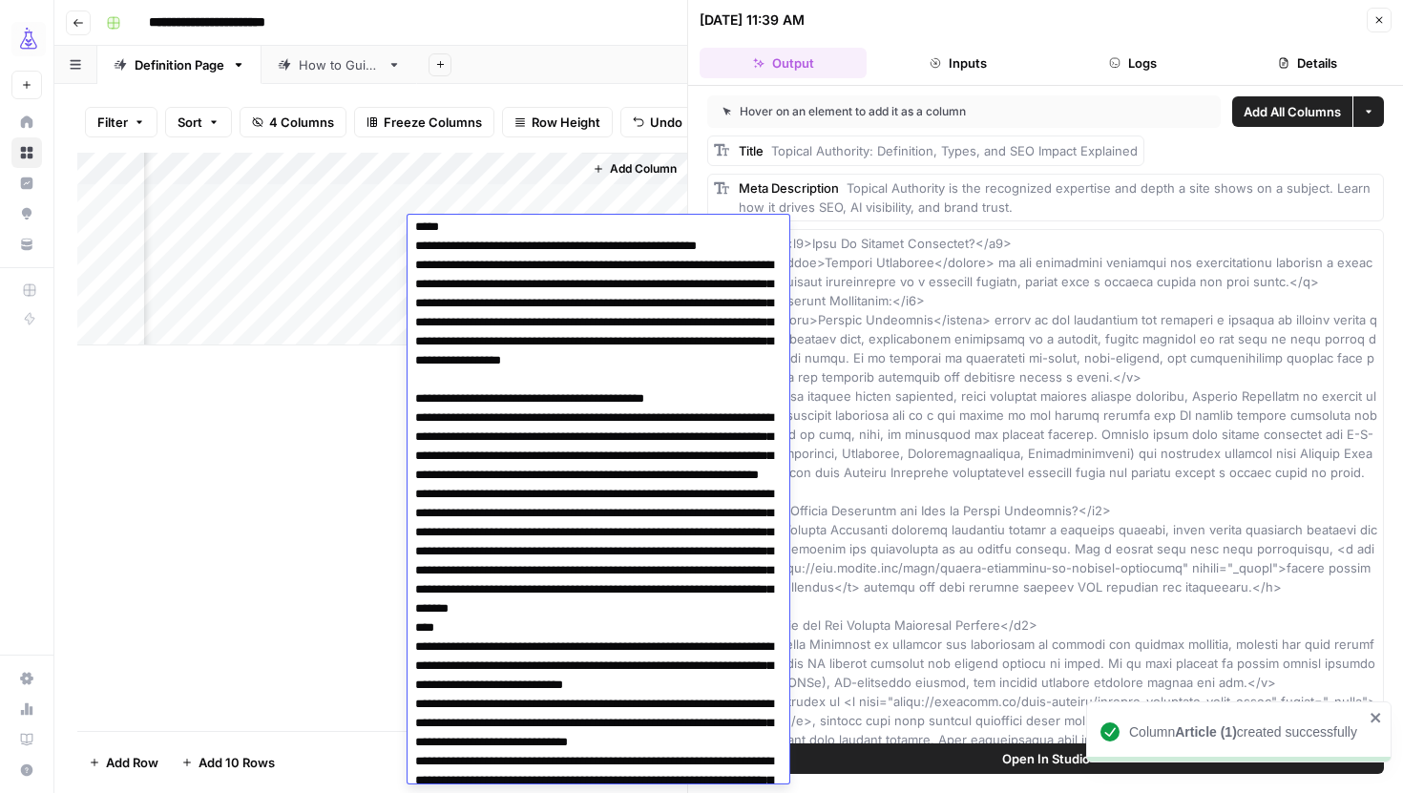
scroll to position [0, 0]
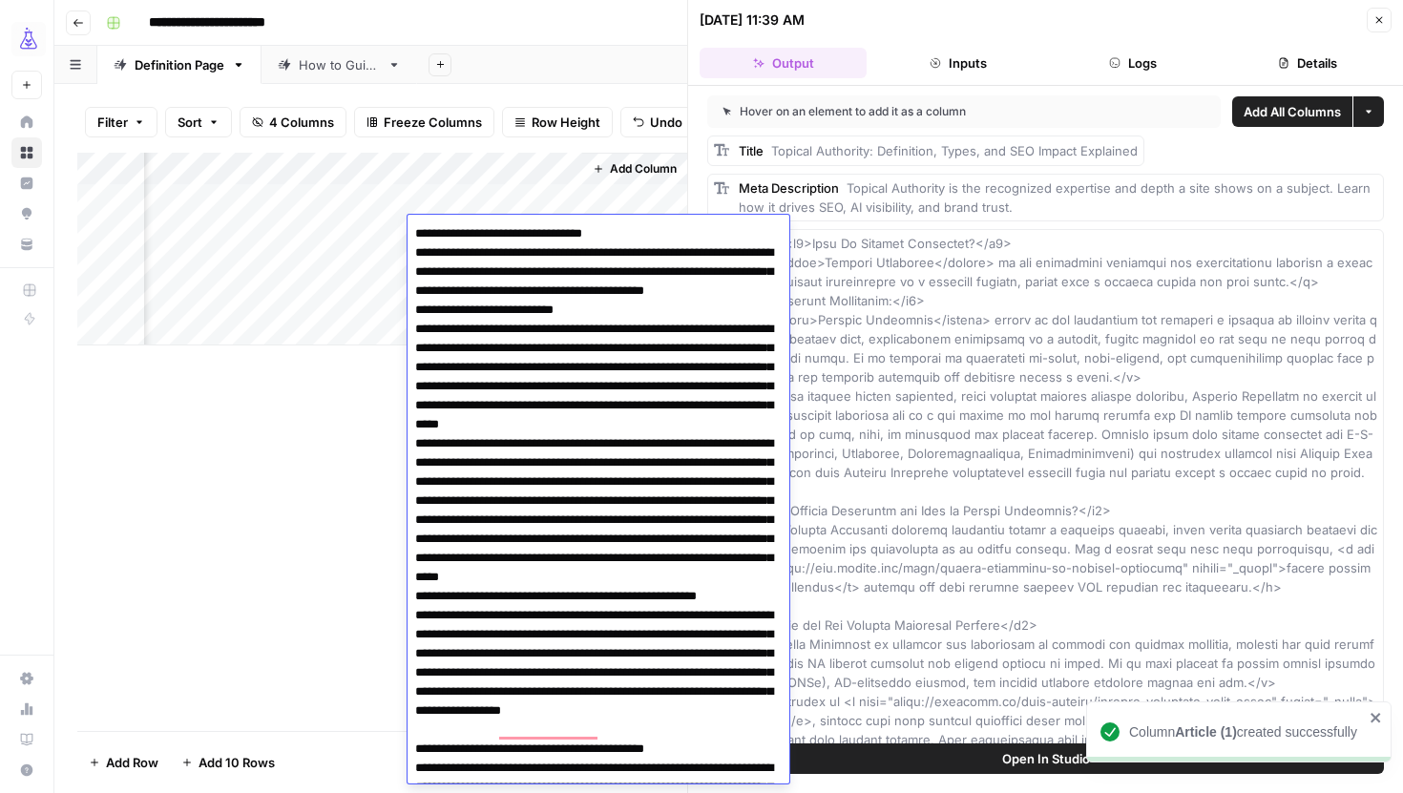
click at [263, 577] on div "Add Column" at bounding box center [382, 442] width 610 height 578
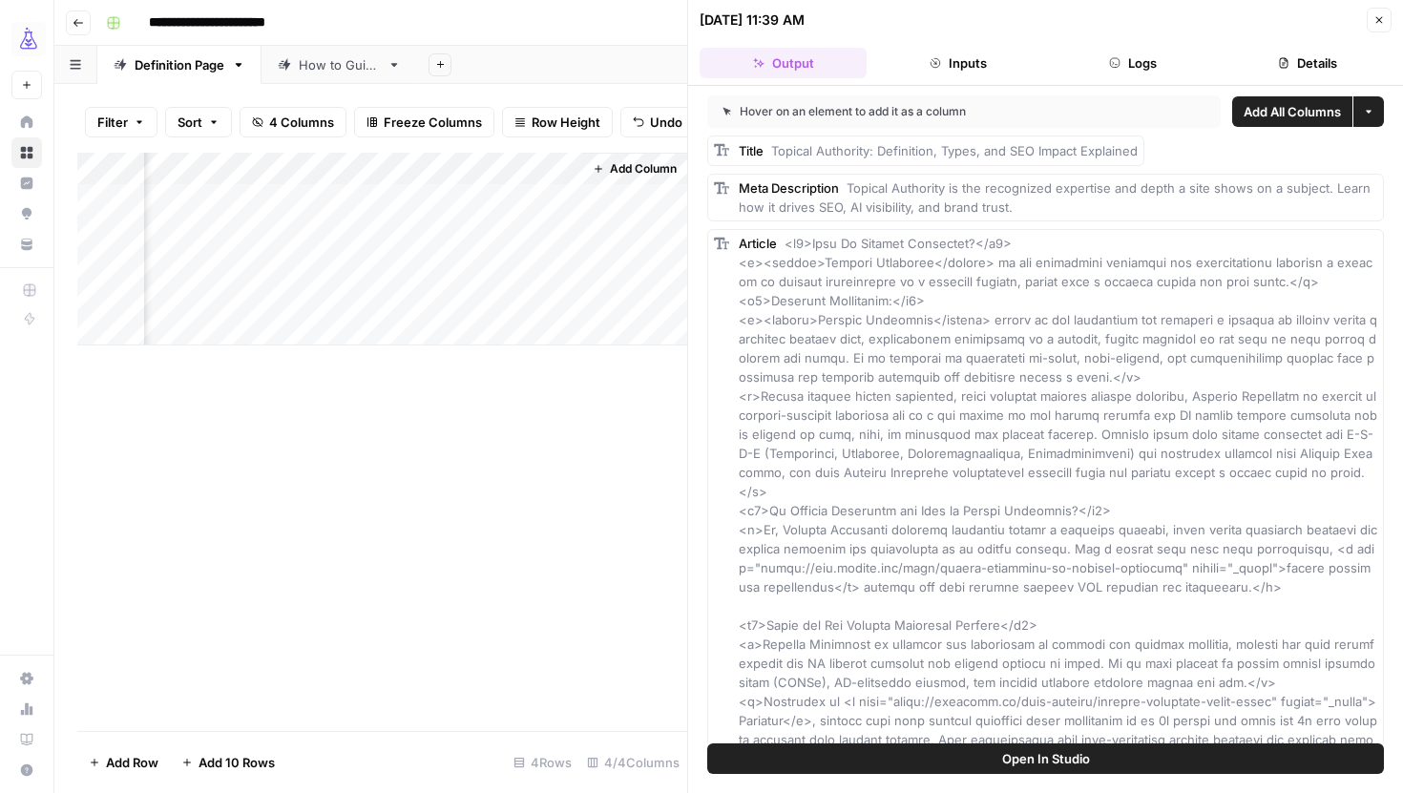
click at [566, 170] on div "Add Column" at bounding box center [382, 249] width 610 height 193
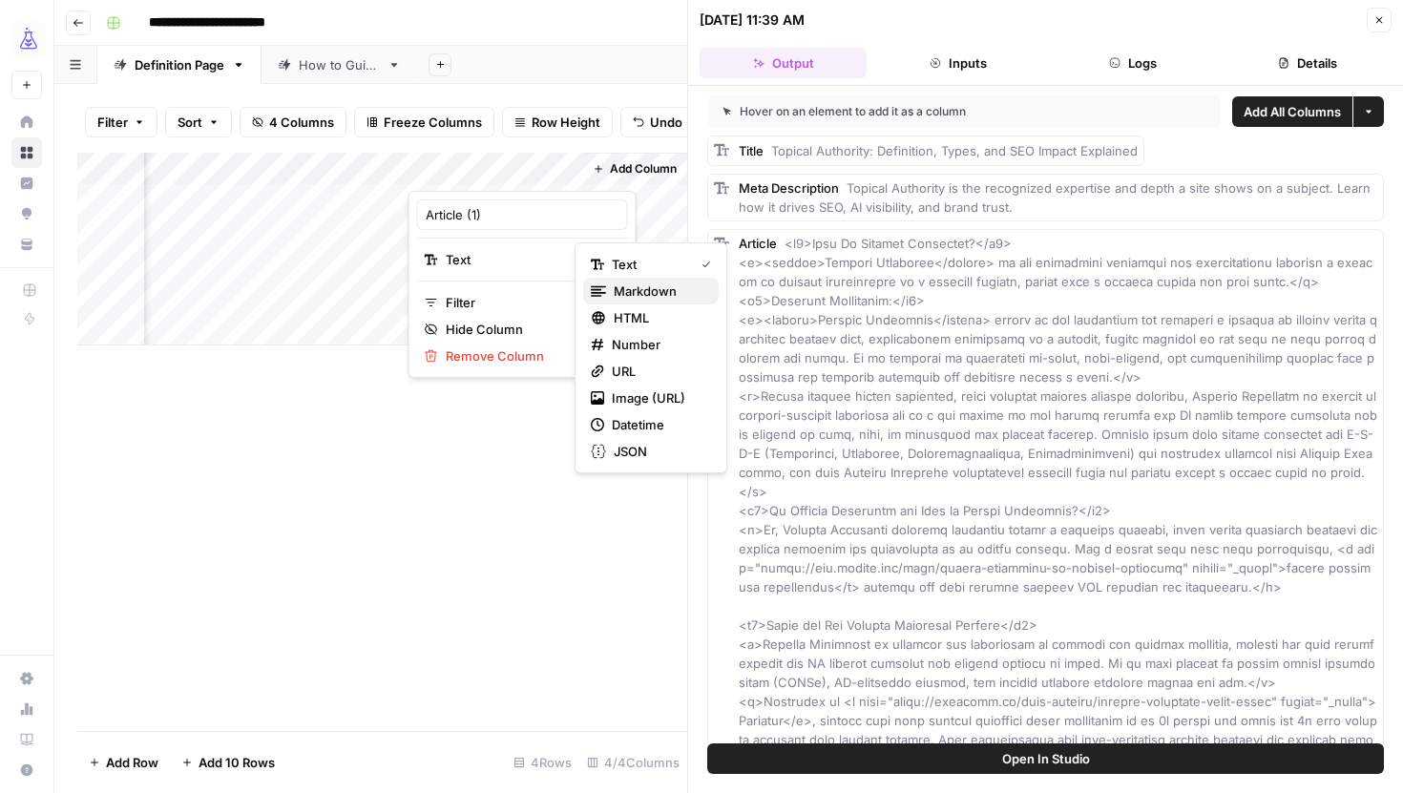
click at [598, 282] on div "Markdown" at bounding box center [651, 291] width 120 height 19
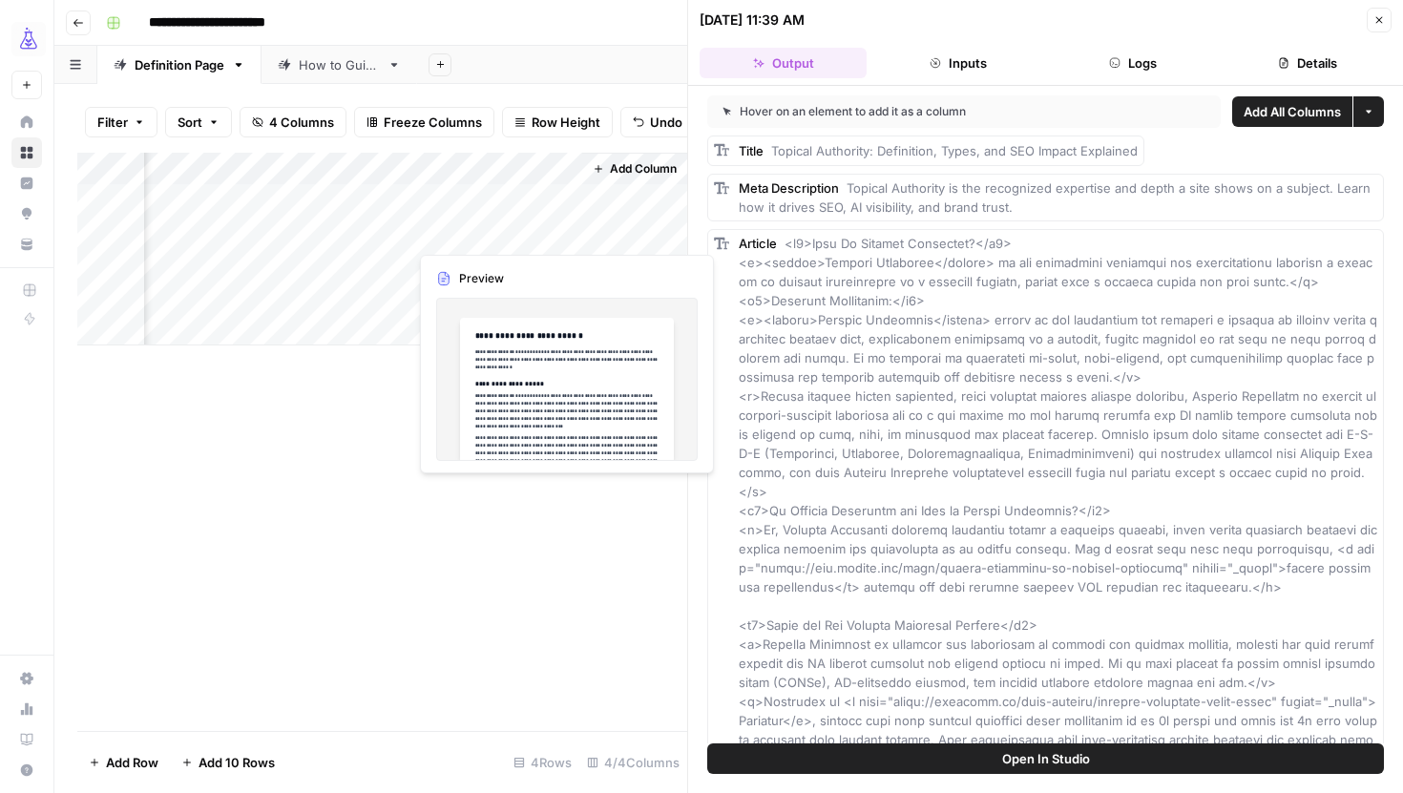
click at [459, 230] on div "Add Column" at bounding box center [382, 249] width 610 height 193
click at [528, 220] on div "Add Column" at bounding box center [382, 249] width 610 height 193
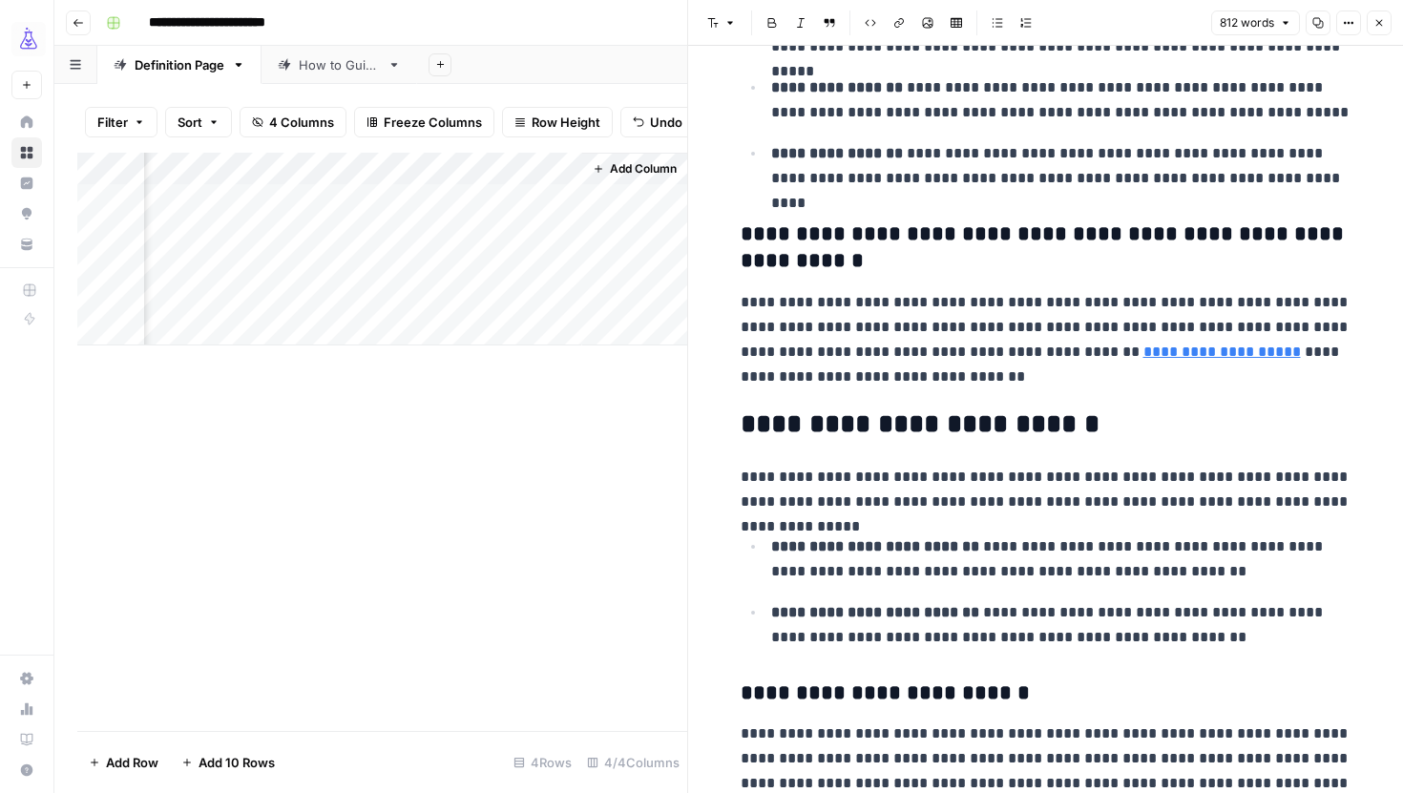
scroll to position [1165, 0]
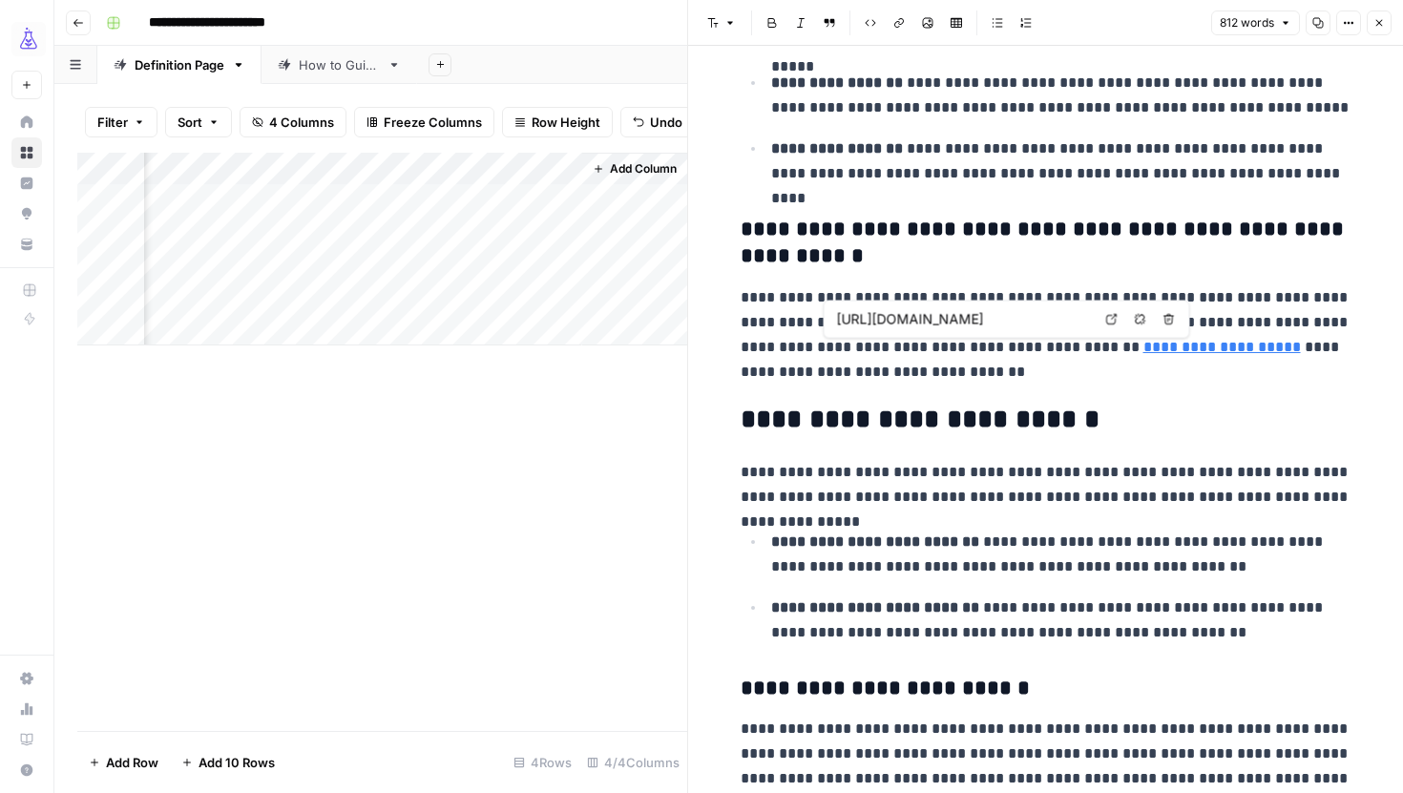
click at [1144, 353] on link "**********" at bounding box center [1222, 347] width 157 height 14
click at [941, 374] on p "**********" at bounding box center [1046, 334] width 611 height 99
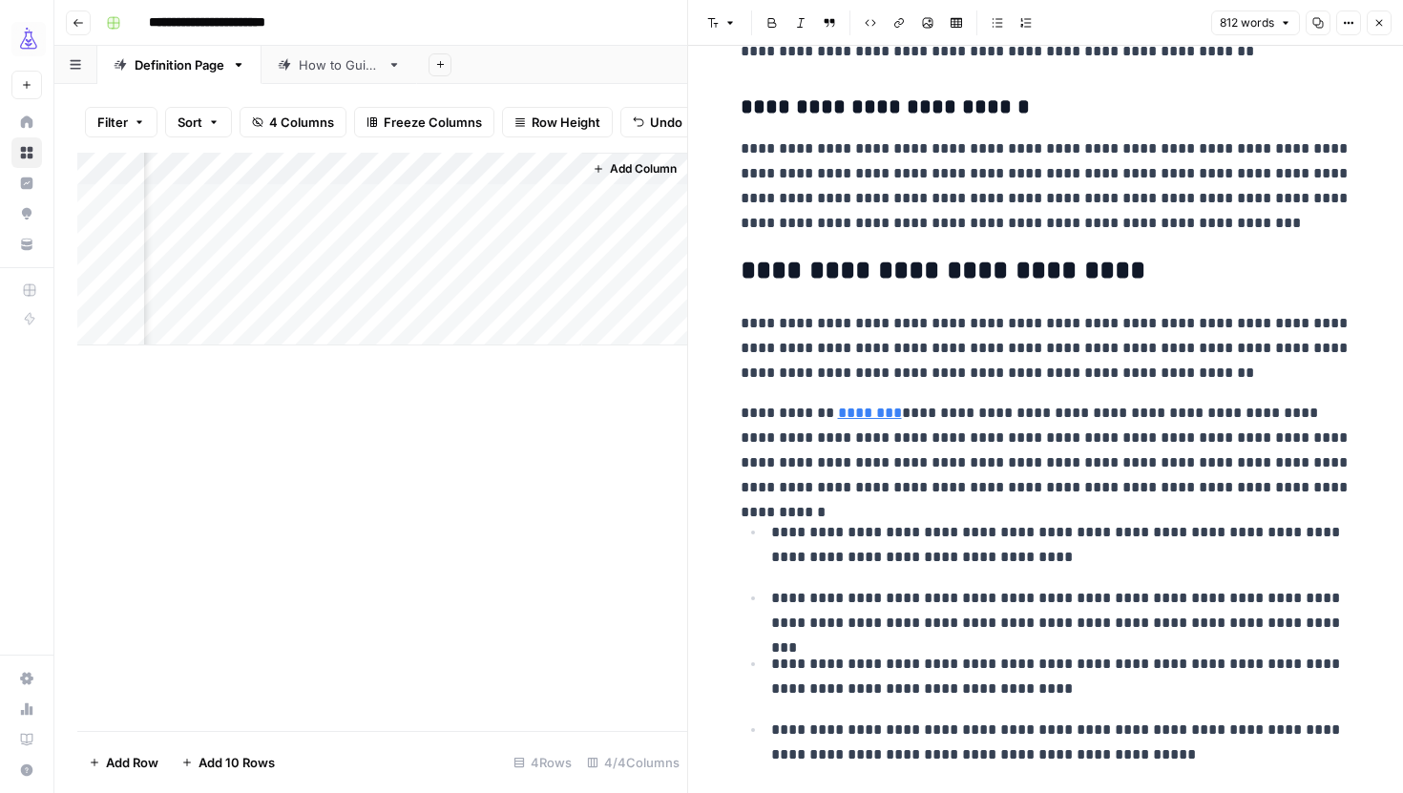
scroll to position [2201, 0]
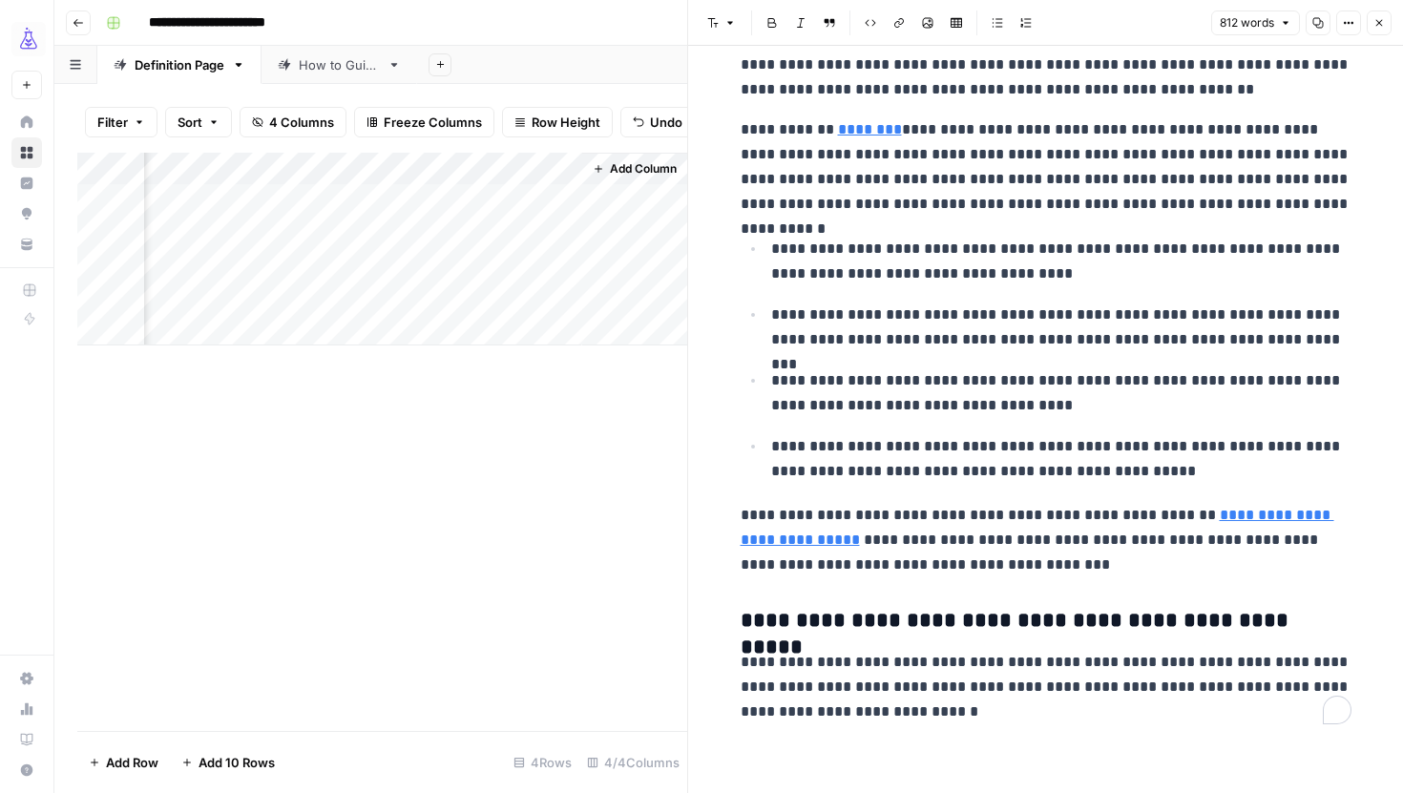
click at [1323, 29] on button "Copy" at bounding box center [1318, 22] width 25 height 25
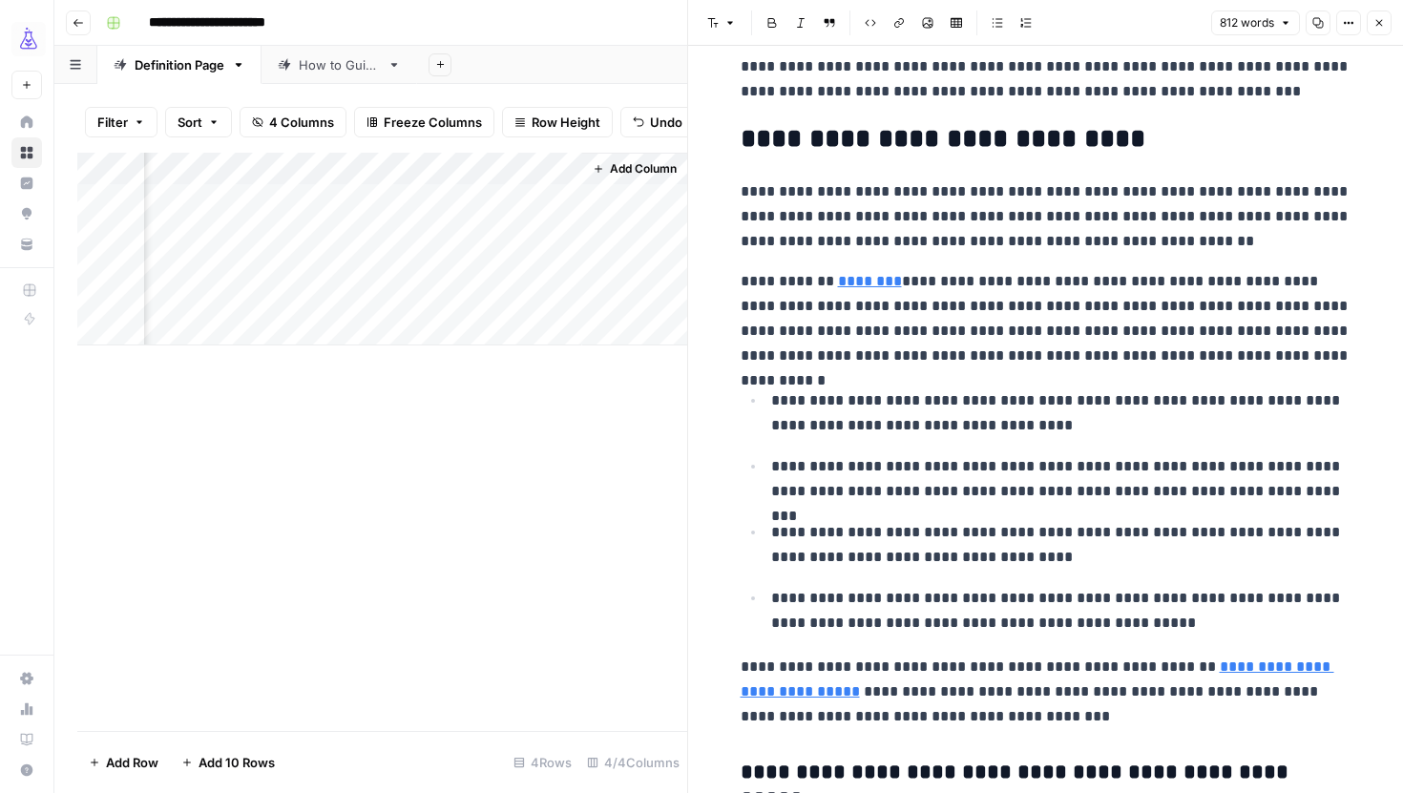
scroll to position [1988, 0]
